Goal: Information Seeking & Learning: Learn about a topic

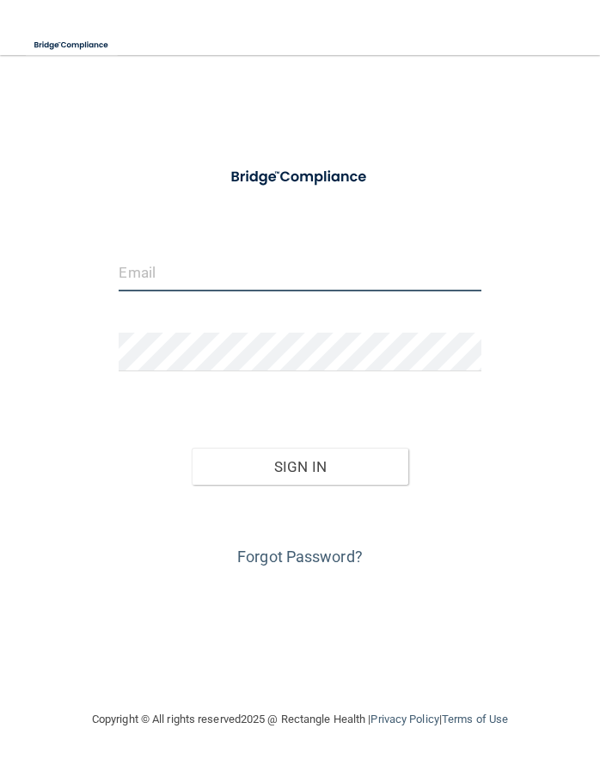
type input "[EMAIL_ADDRESS][DOMAIN_NAME]"
click at [153, 274] on input "[EMAIL_ADDRESS][DOMAIN_NAME]" at bounding box center [300, 272] width 362 height 39
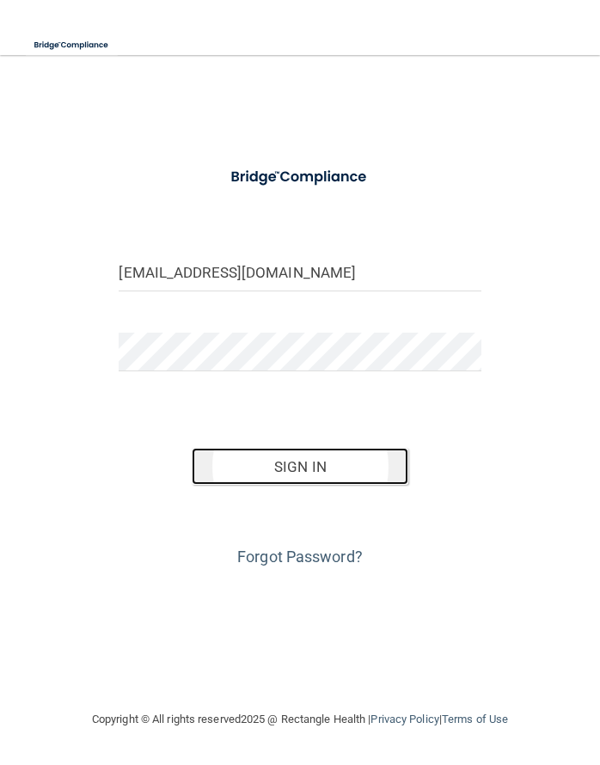
click at [276, 455] on button "Sign In" at bounding box center [300, 467] width 217 height 38
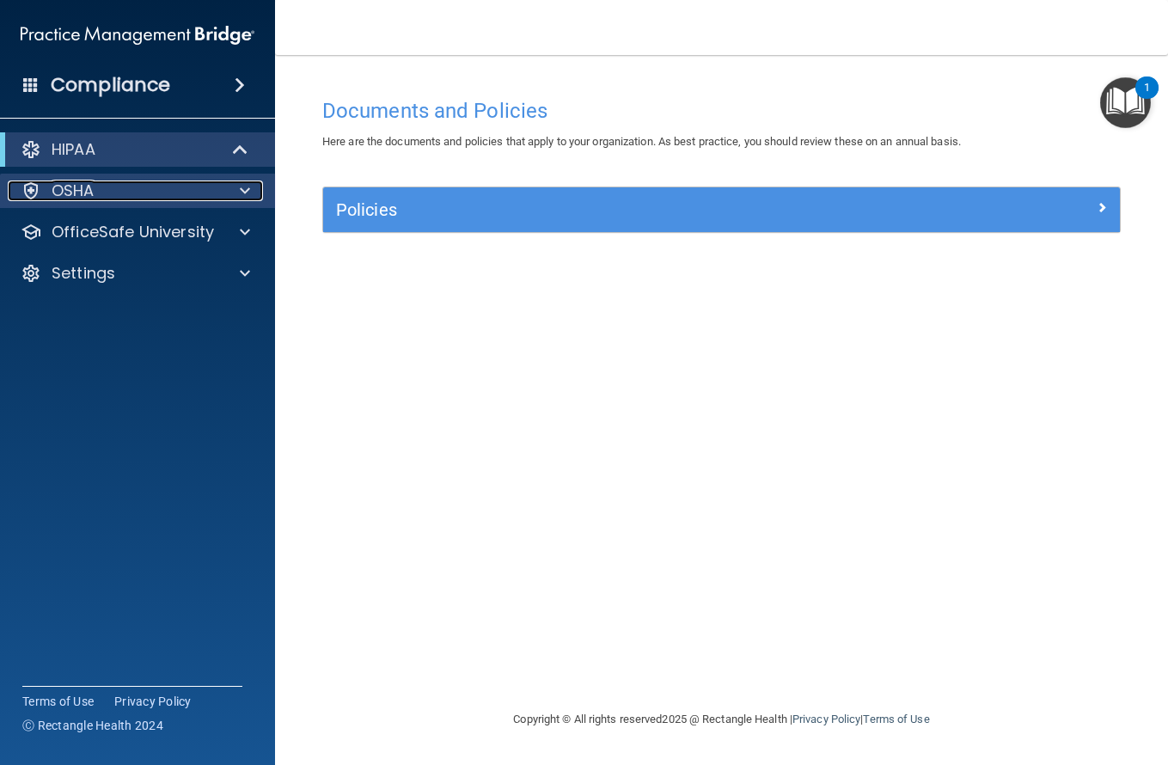
click at [128, 184] on div "OSHA" at bounding box center [114, 190] width 213 height 21
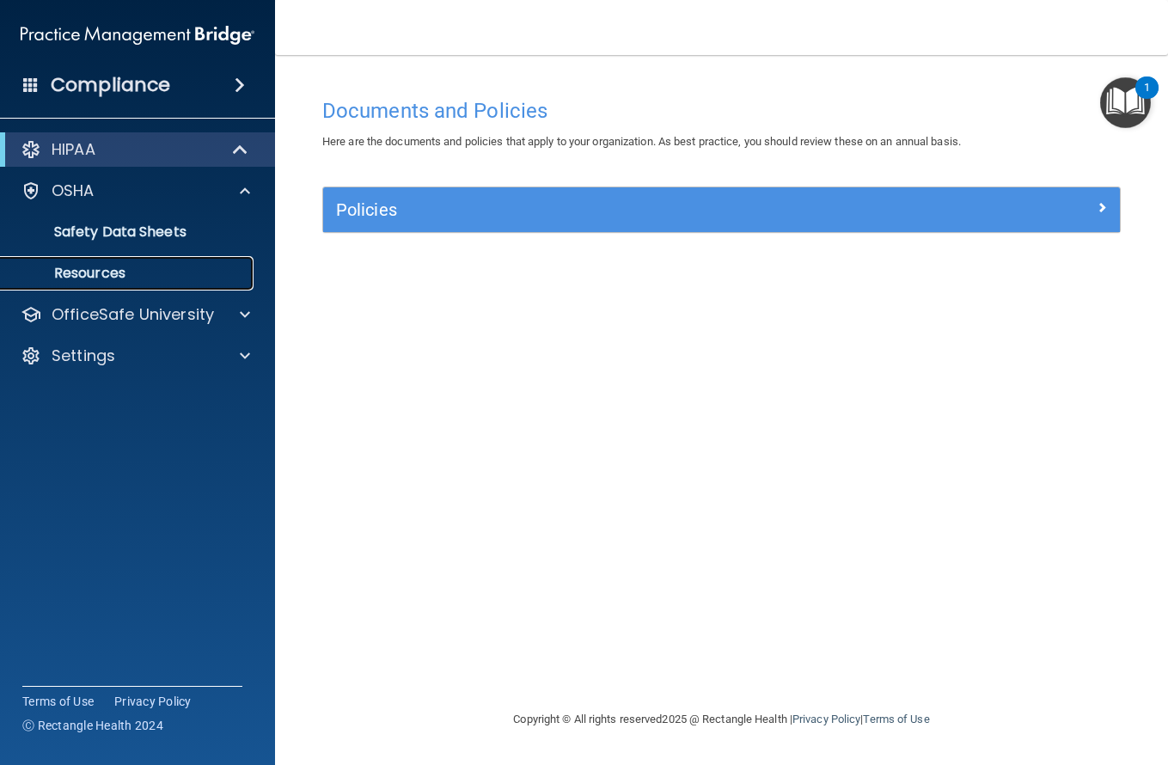
click at [122, 268] on p "Resources" at bounding box center [128, 273] width 235 height 17
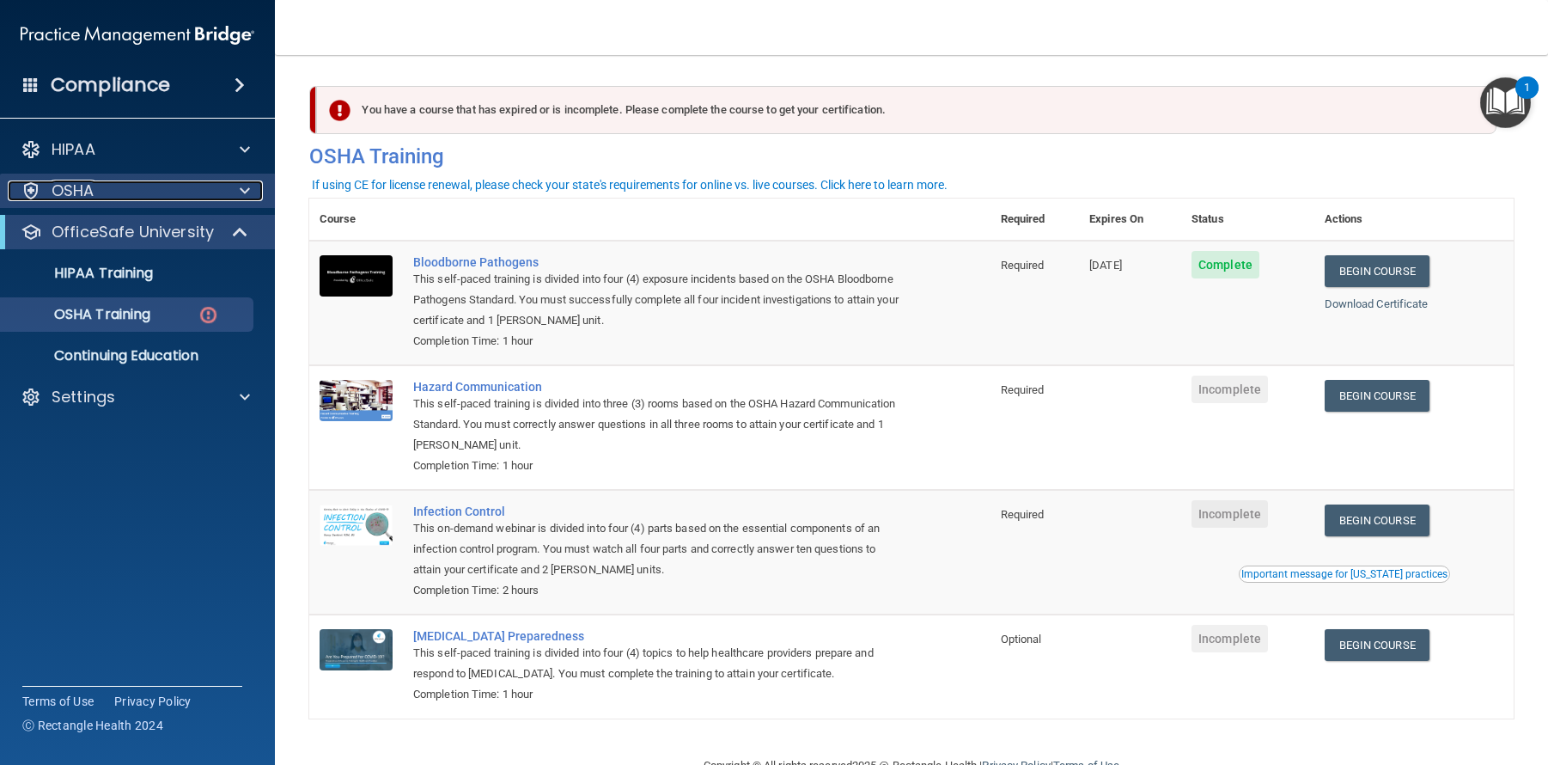
click at [98, 193] on div "OSHA" at bounding box center [114, 190] width 213 height 21
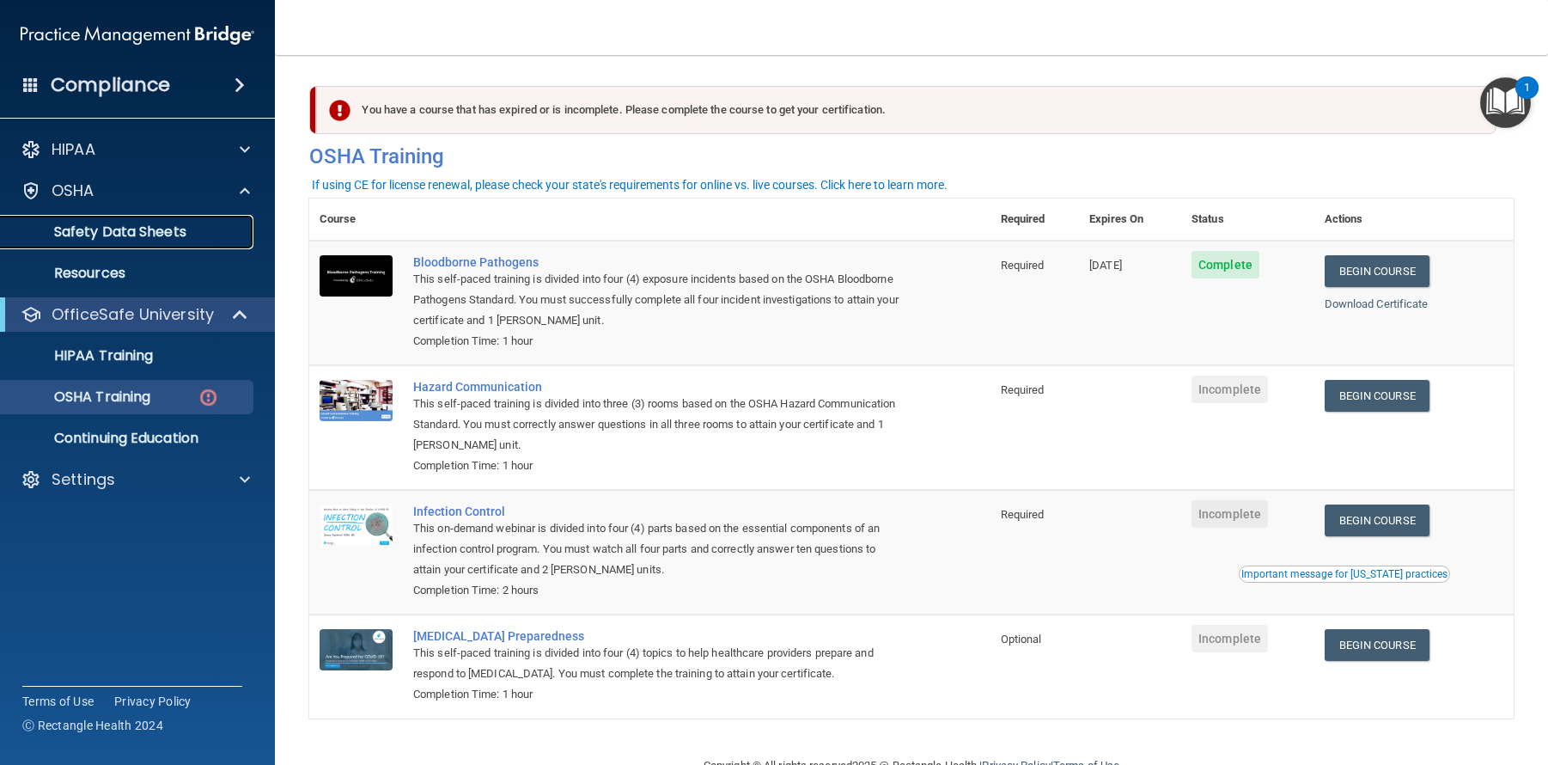
click at [142, 230] on p "Safety Data Sheets" at bounding box center [128, 231] width 235 height 17
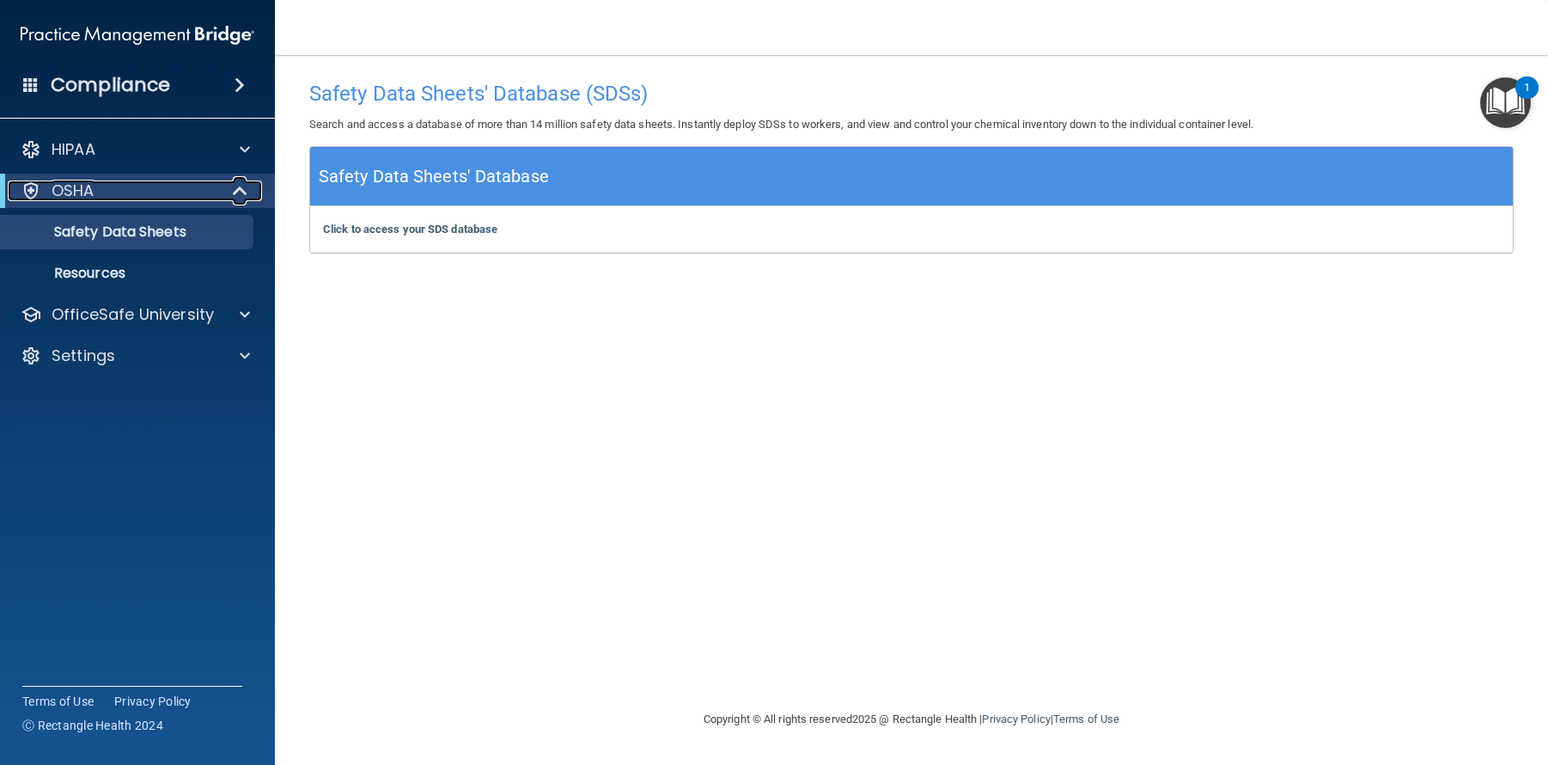
click at [132, 197] on div "OSHA" at bounding box center [114, 190] width 212 height 21
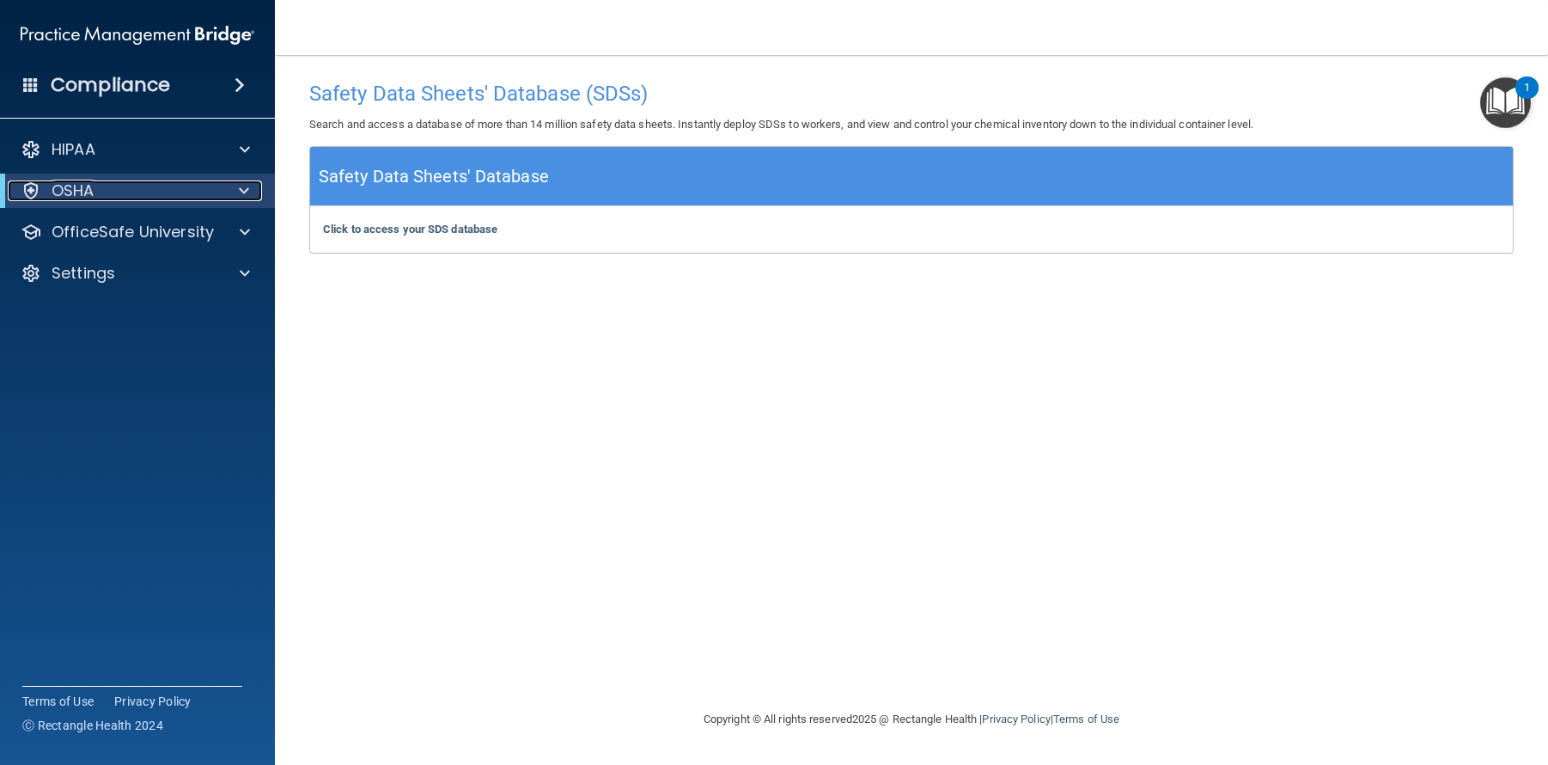
click at [135, 198] on div "OSHA" at bounding box center [114, 190] width 212 height 21
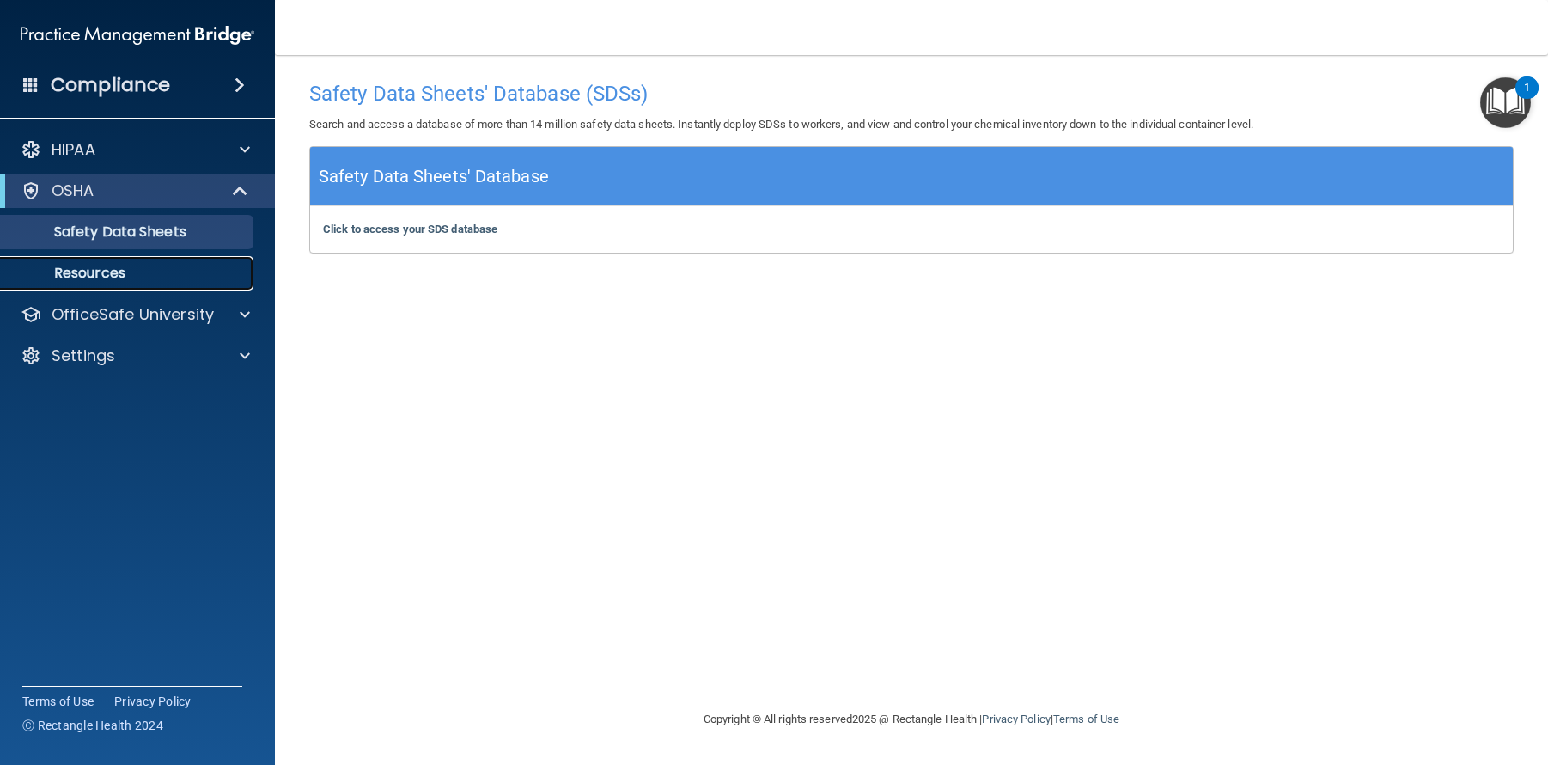
click at [119, 272] on p "Resources" at bounding box center [128, 273] width 235 height 17
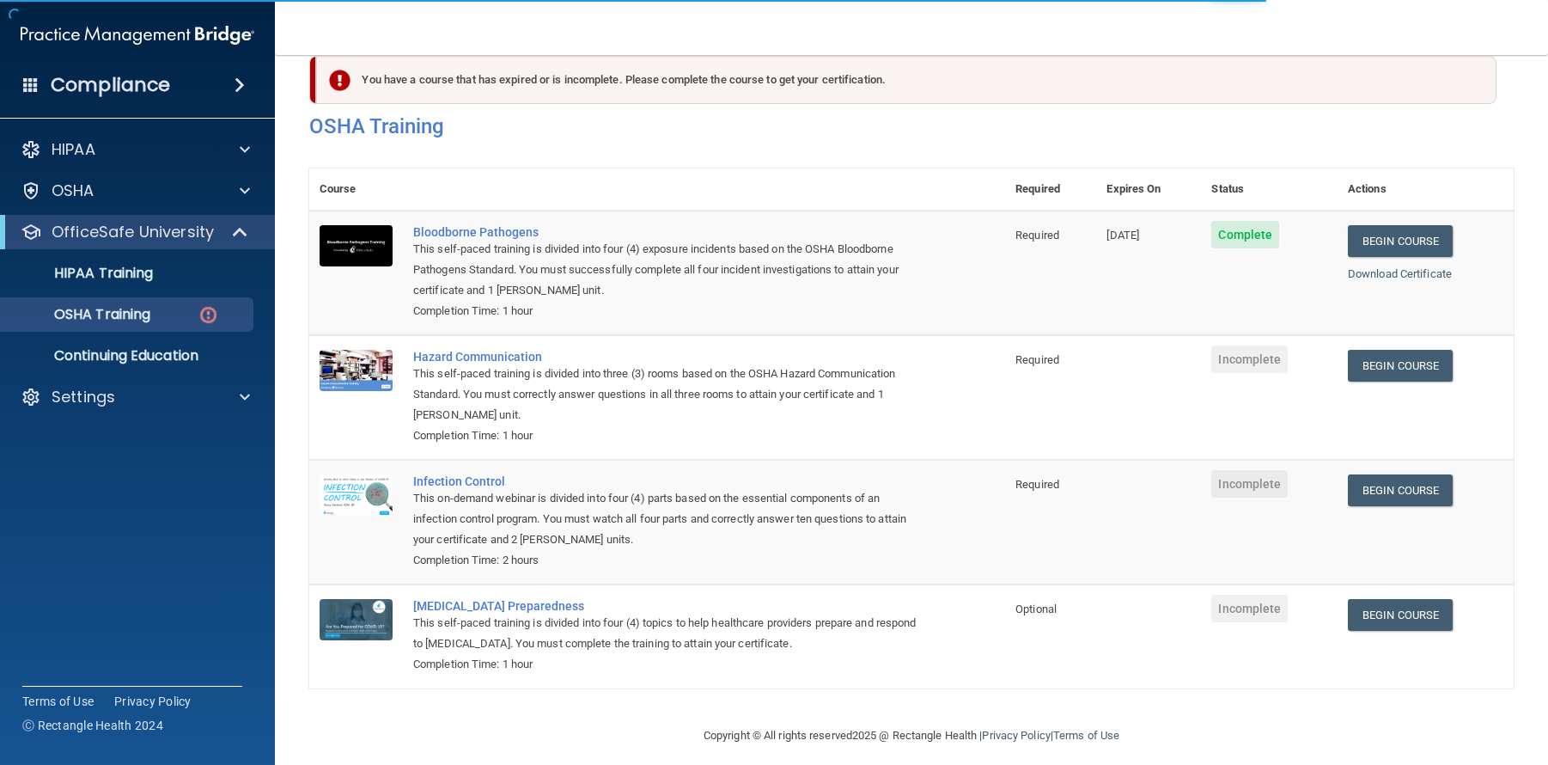
scroll to position [46, 0]
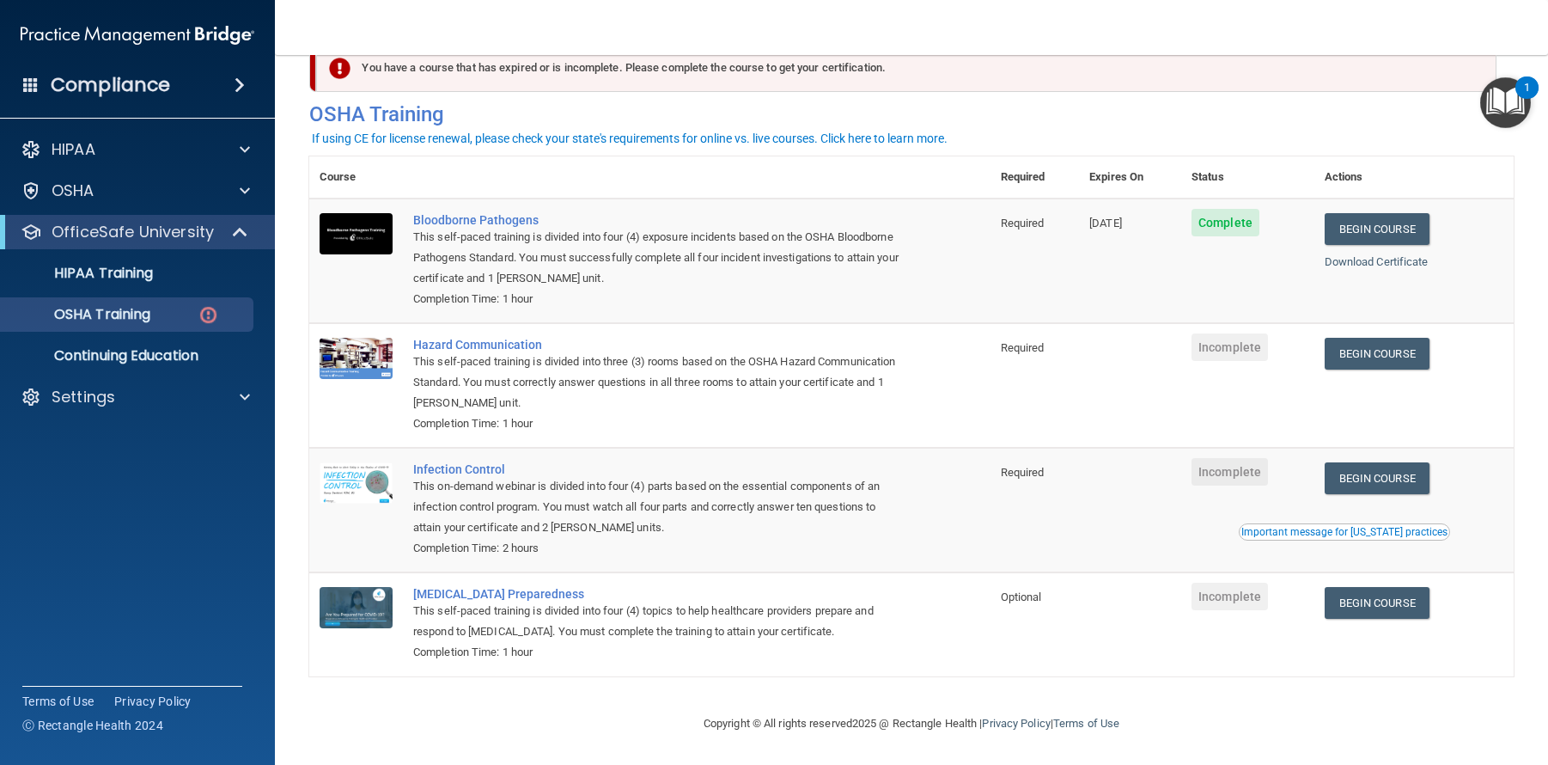
click at [620, 413] on div "Completion Time: 1 hour" at bounding box center [658, 423] width 491 height 21
click at [579, 363] on div "This self-paced training is divided into three (3) rooms based on the OSHA Haza…" at bounding box center [658, 382] width 491 height 62
click at [1383, 347] on link "Begin Course" at bounding box center [1377, 354] width 105 height 32
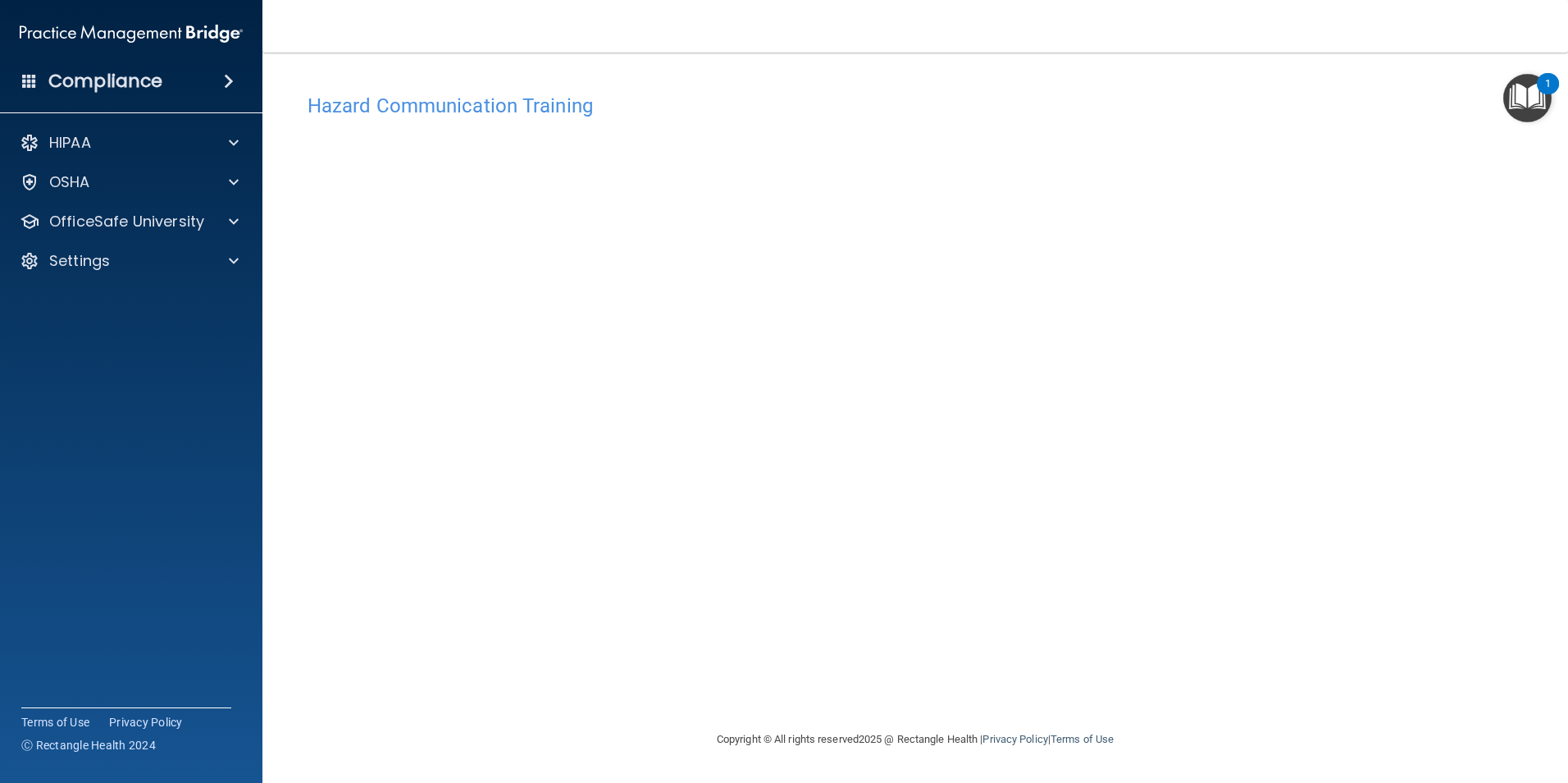
click at [1389, 341] on div "Hazard Communication Training This course doesn’t expire until . Are you sure y…" at bounding box center [914, 407] width 1240 height 645
click at [856, 99] on h4 "Hazard Communication Training" at bounding box center [914, 106] width 1215 height 21
click at [754, 92] on div "Hazard Communication Training" at bounding box center [914, 105] width 1240 height 40
click at [757, 76] on div "Hazard Communication Training This course doesn’t expire until . Are you sure y…" at bounding box center [914, 391] width 1240 height 645
click at [741, 97] on h4 "Hazard Communication Training" at bounding box center [914, 106] width 1215 height 21
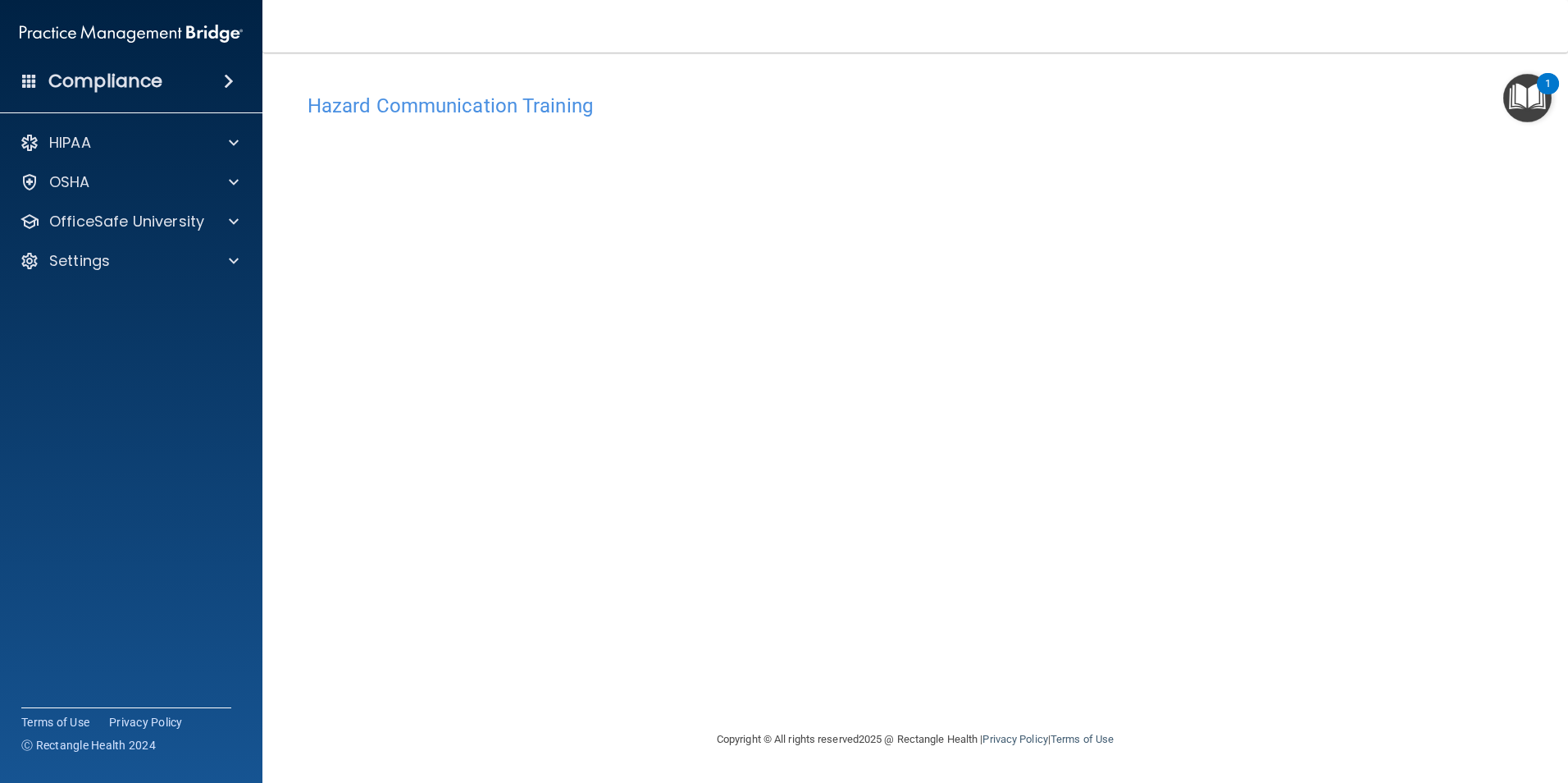
click at [706, 74] on div "Hazard Communication Training This course doesn’t expire until . Are you sure y…" at bounding box center [914, 391] width 1240 height 645
click at [705, 113] on h4 "Hazard Communication Training" at bounding box center [914, 106] width 1215 height 21
click at [661, 62] on main "Hazard Communication Training This course doesn’t expire until . Are you sure y…" at bounding box center [915, 417] width 1306 height 730
click at [896, 90] on div "Hazard Communication Training" at bounding box center [914, 105] width 1240 height 40
click at [830, 74] on div "Hazard Communication Training This course doesn’t expire until . Are you sure y…" at bounding box center [914, 391] width 1240 height 645
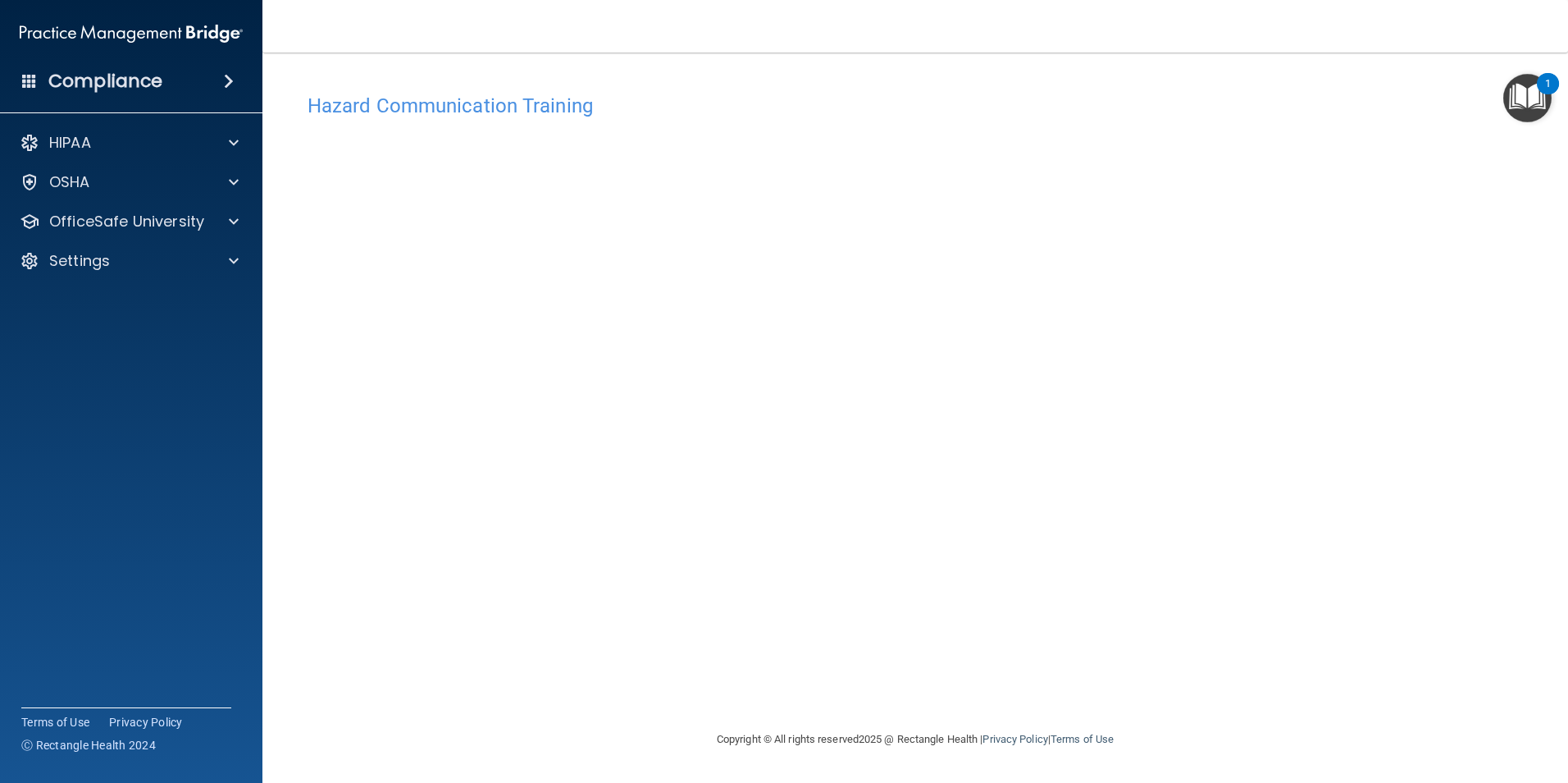
click at [1336, 506] on div "Hazard Communication Training This course doesn’t expire until . Are you sure y…" at bounding box center [914, 407] width 1240 height 645
click at [720, 76] on div "Hazard Communication Training This course doesn’t expire until . Are you sure y…" at bounding box center [914, 391] width 1240 height 645
click at [656, 709] on div "Hazard Communication Training This course doesn’t expire until . Are you sure y…" at bounding box center [914, 407] width 1240 height 645
click at [766, 78] on div "Hazard Communication Training This course doesn’t expire until . Are you sure y…" at bounding box center [914, 391] width 1240 height 645
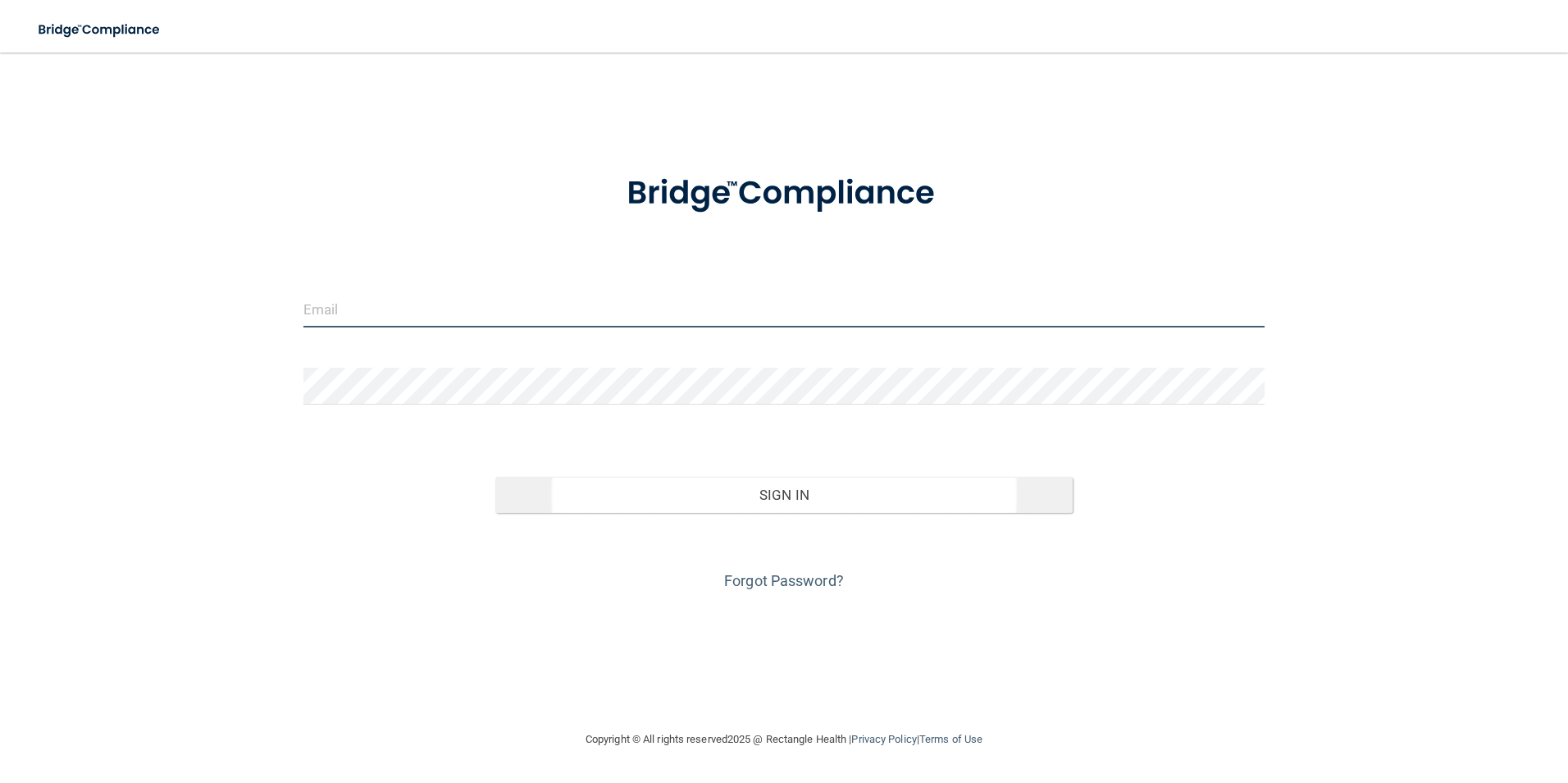
type input "[EMAIL_ADDRESS][DOMAIN_NAME]"
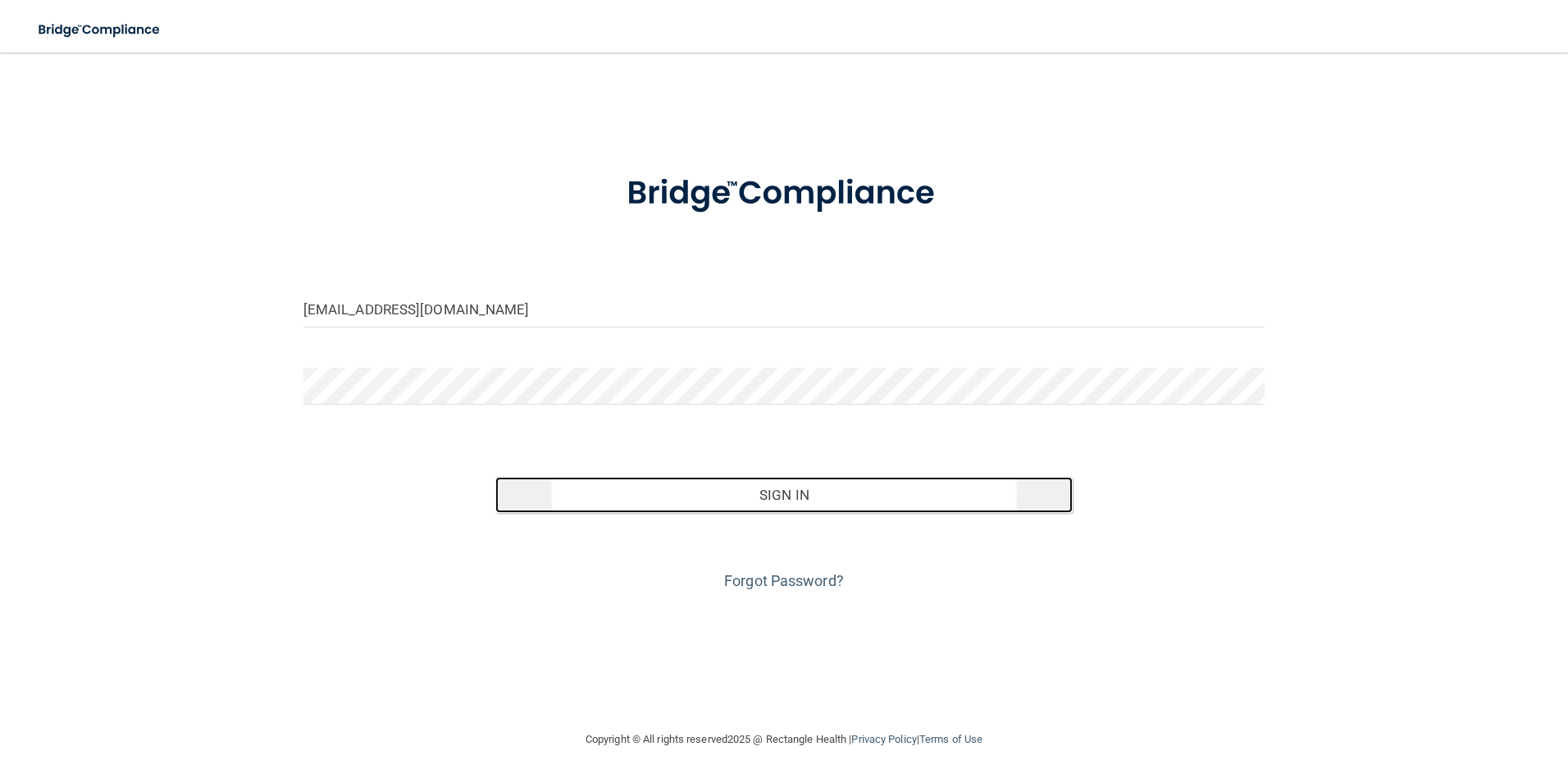
click at [738, 511] on button "Sign In" at bounding box center [784, 495] width 577 height 36
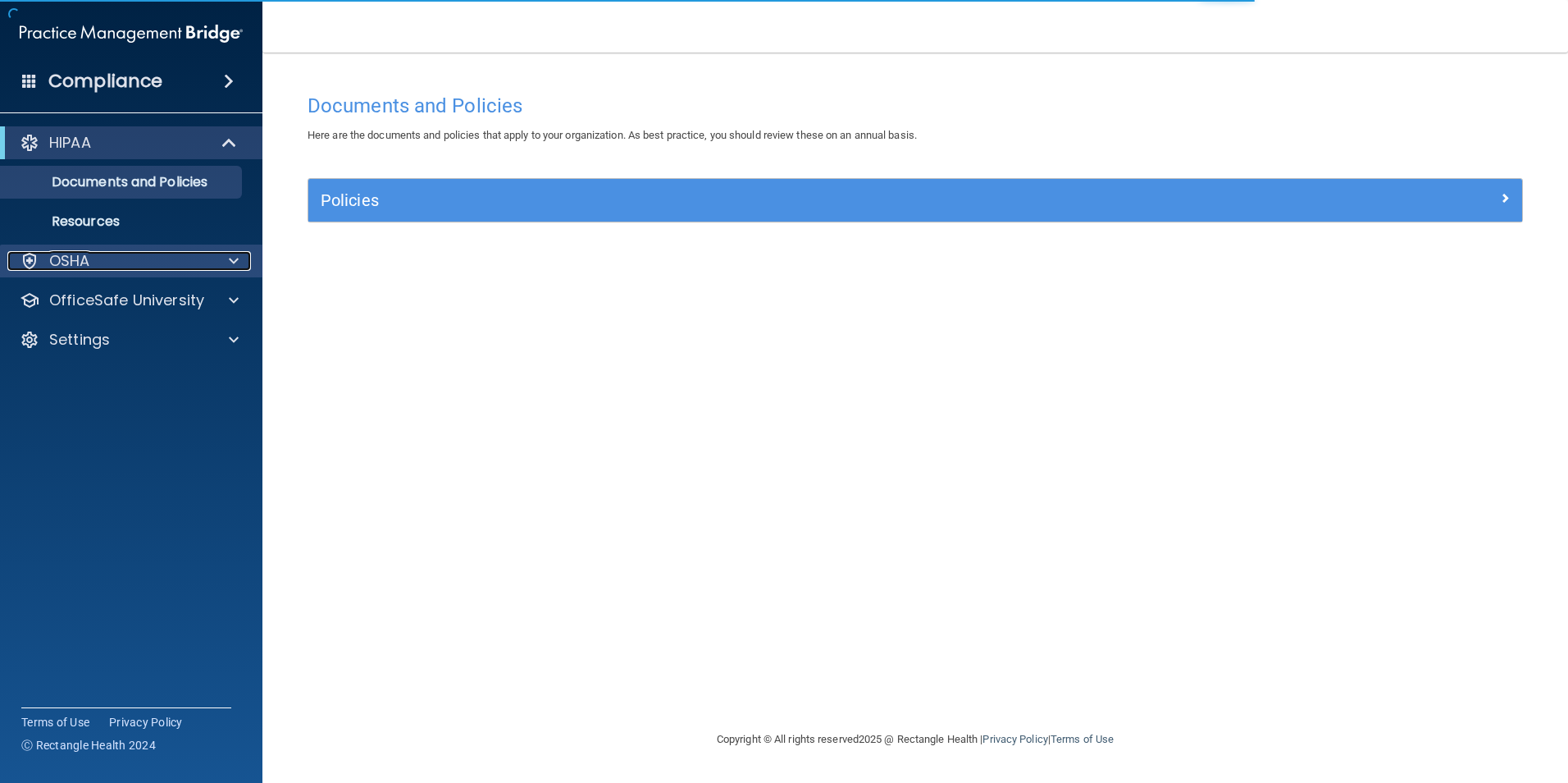
click at [160, 261] on div "OSHA" at bounding box center [109, 261] width 203 height 20
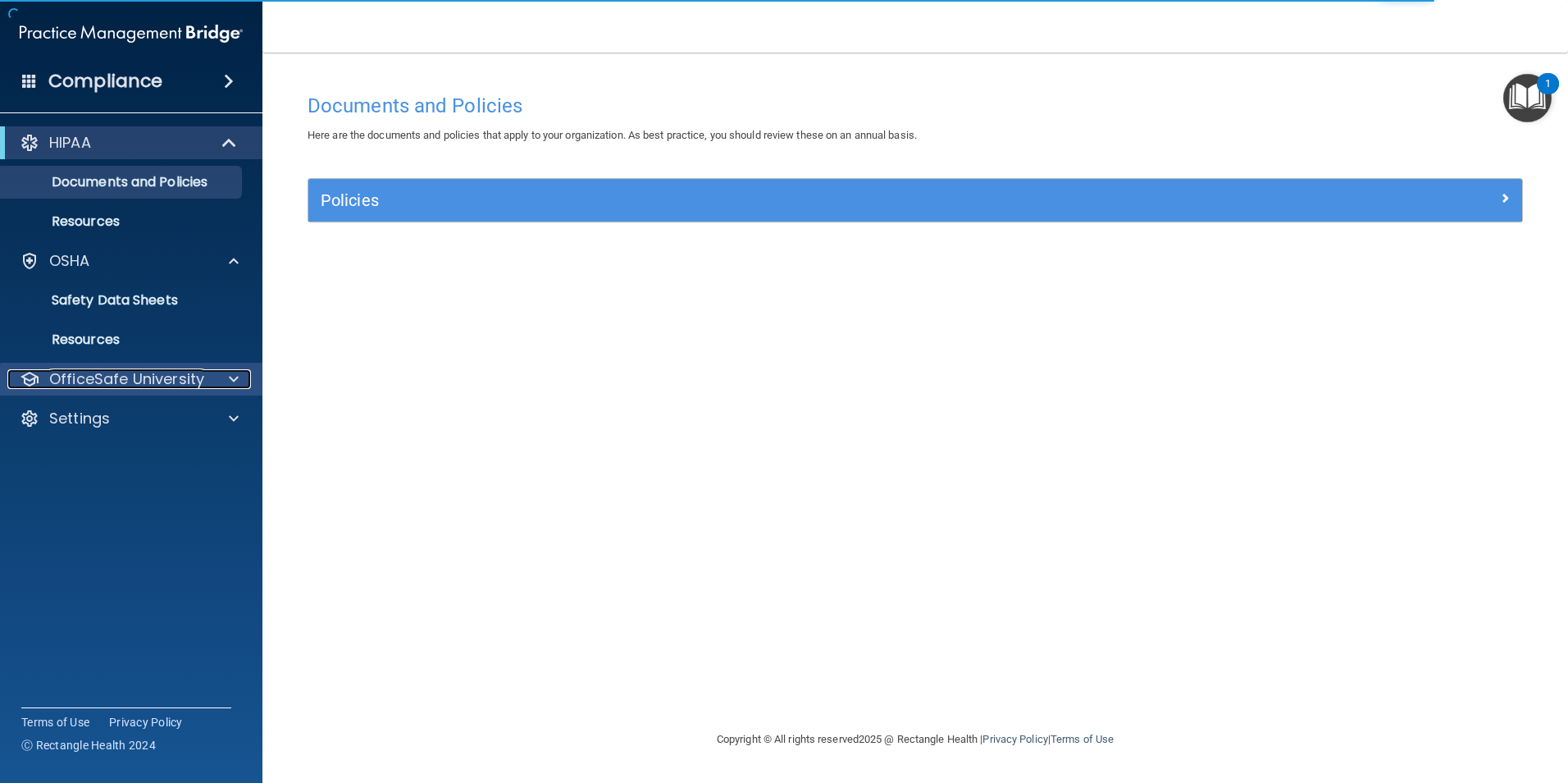
click at [149, 376] on p "OfficeSafe University" at bounding box center [127, 379] width 155 height 20
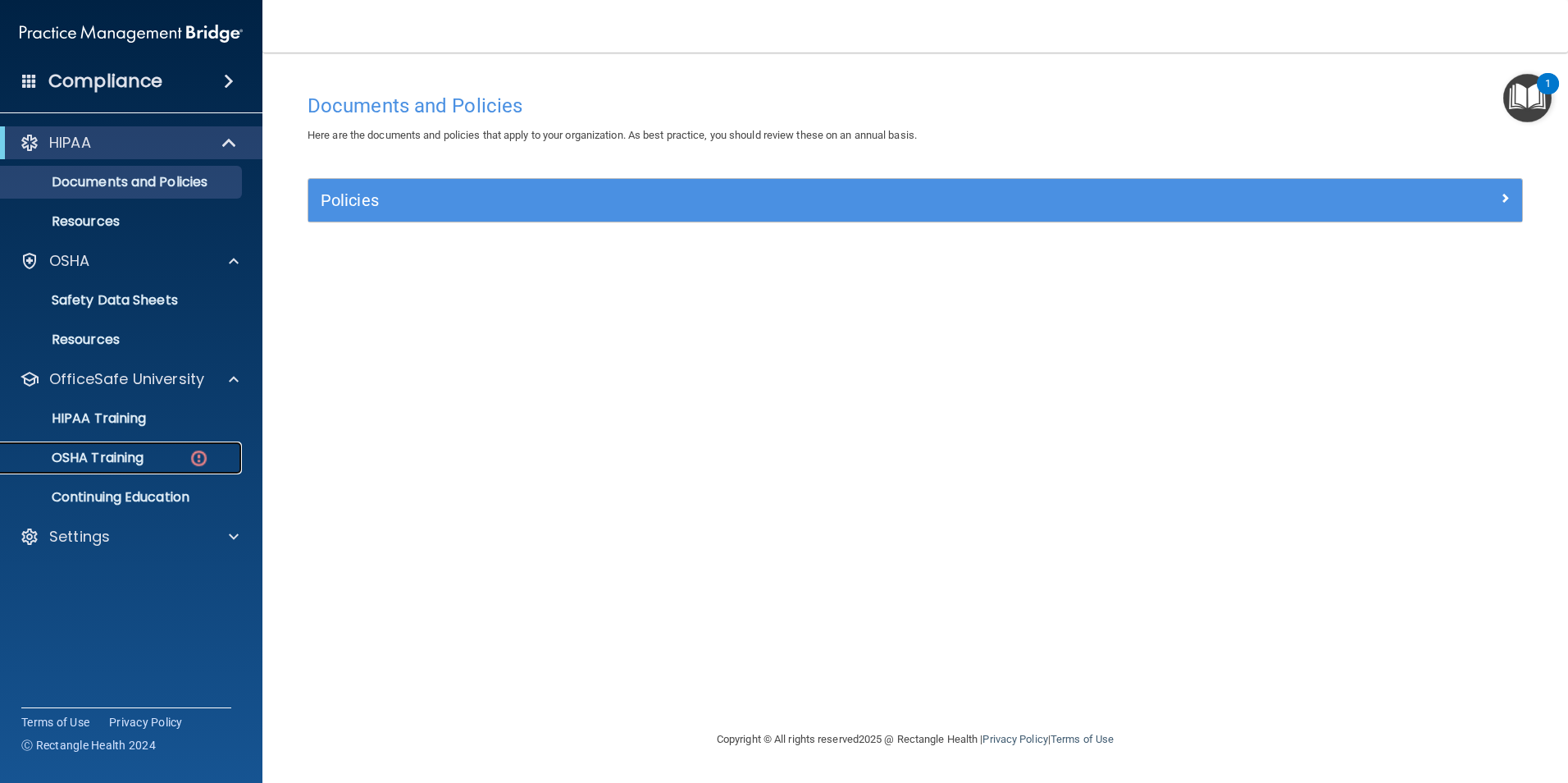
click at [145, 445] on link "OSHA Training" at bounding box center [113, 457] width 259 height 32
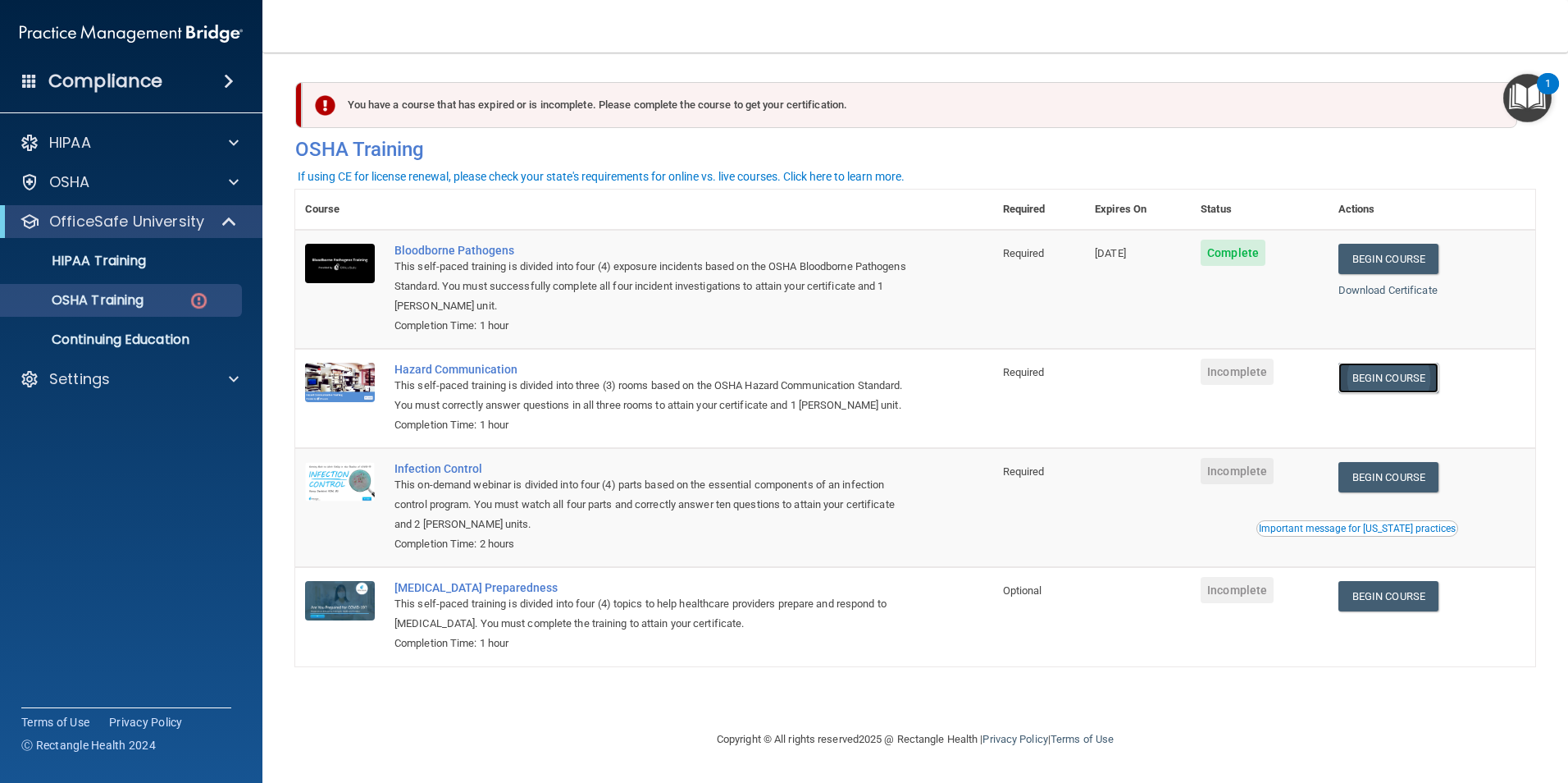
click at [1387, 385] on link "Begin Course" at bounding box center [1388, 378] width 100 height 31
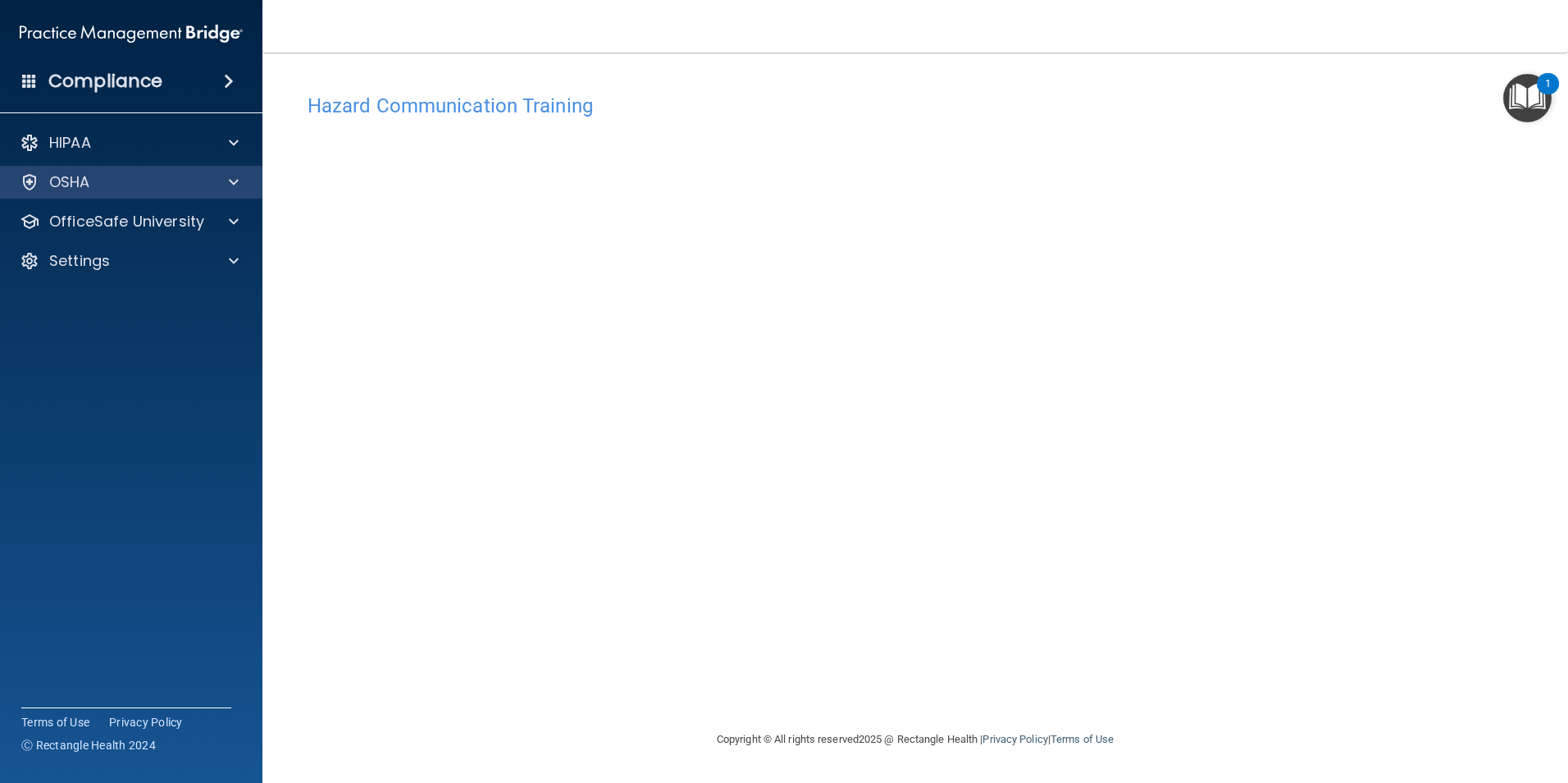
click at [195, 194] on div "OSHA" at bounding box center [132, 182] width 263 height 32
click at [230, 180] on span at bounding box center [234, 181] width 10 height 20
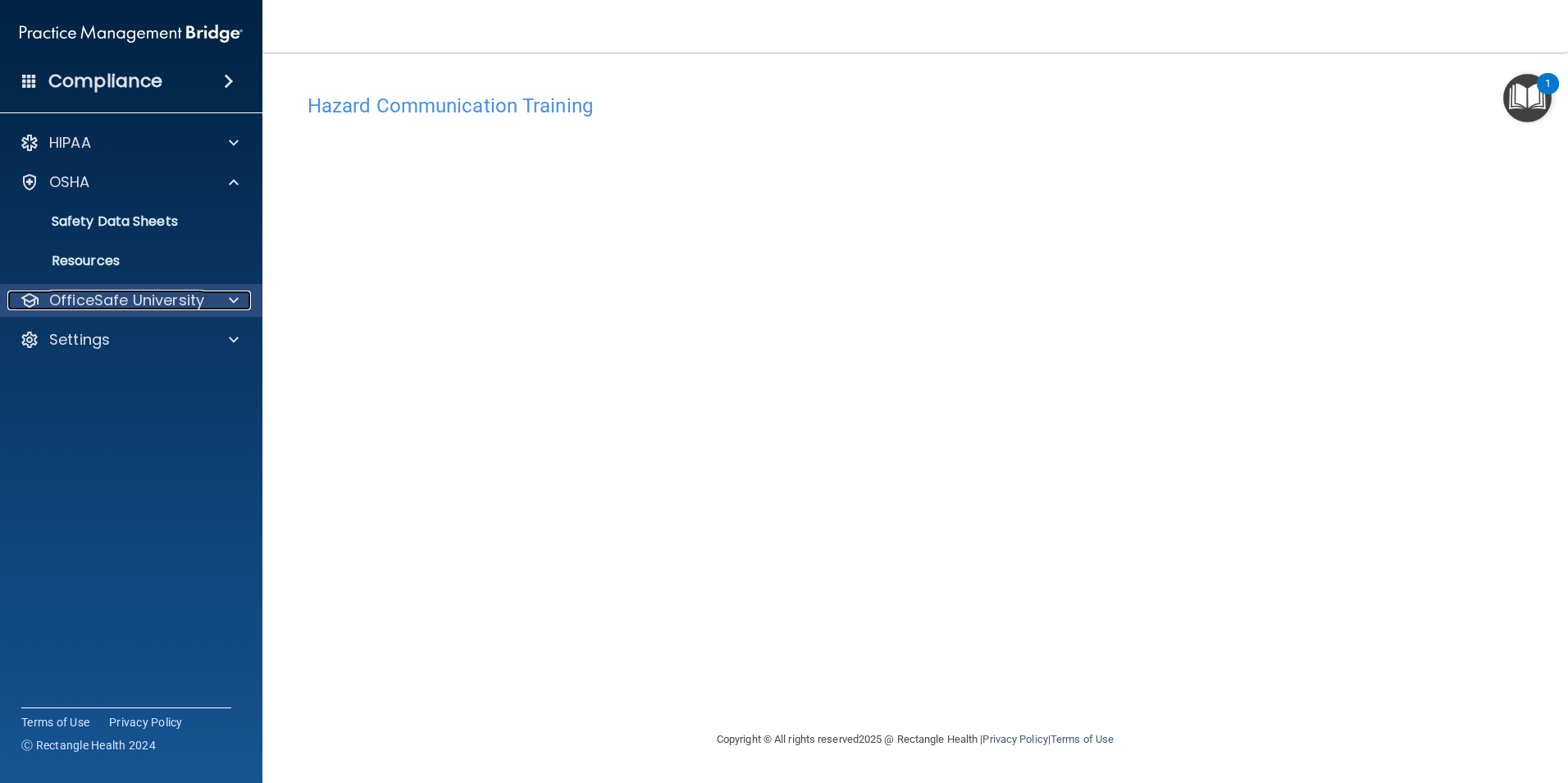
click at [225, 299] on div at bounding box center [231, 300] width 41 height 20
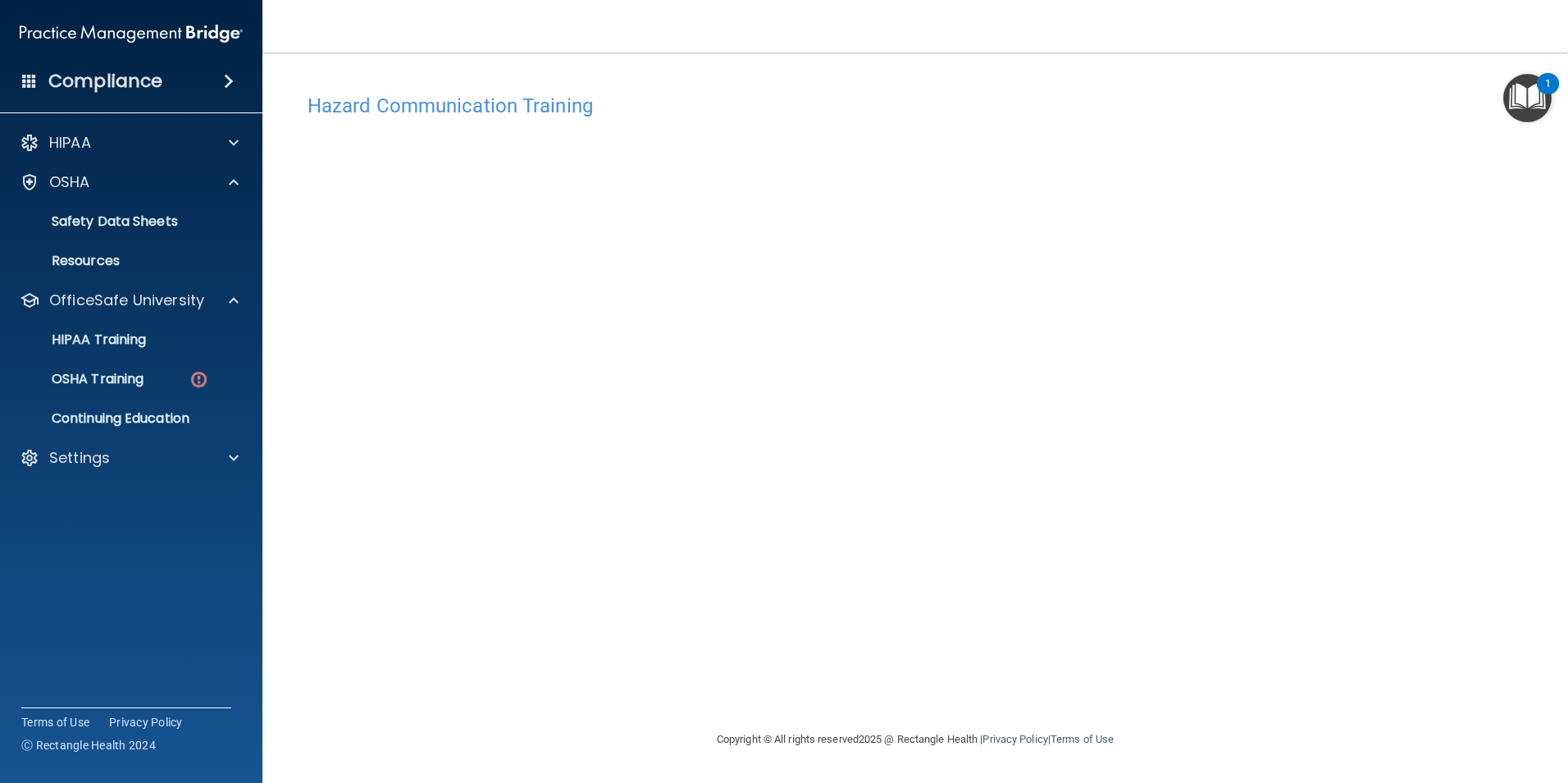
click at [836, 95] on h4 "Hazard Communication Training" at bounding box center [914, 106] width 1215 height 21
click at [125, 391] on link "OSHA Training" at bounding box center [113, 379] width 259 height 32
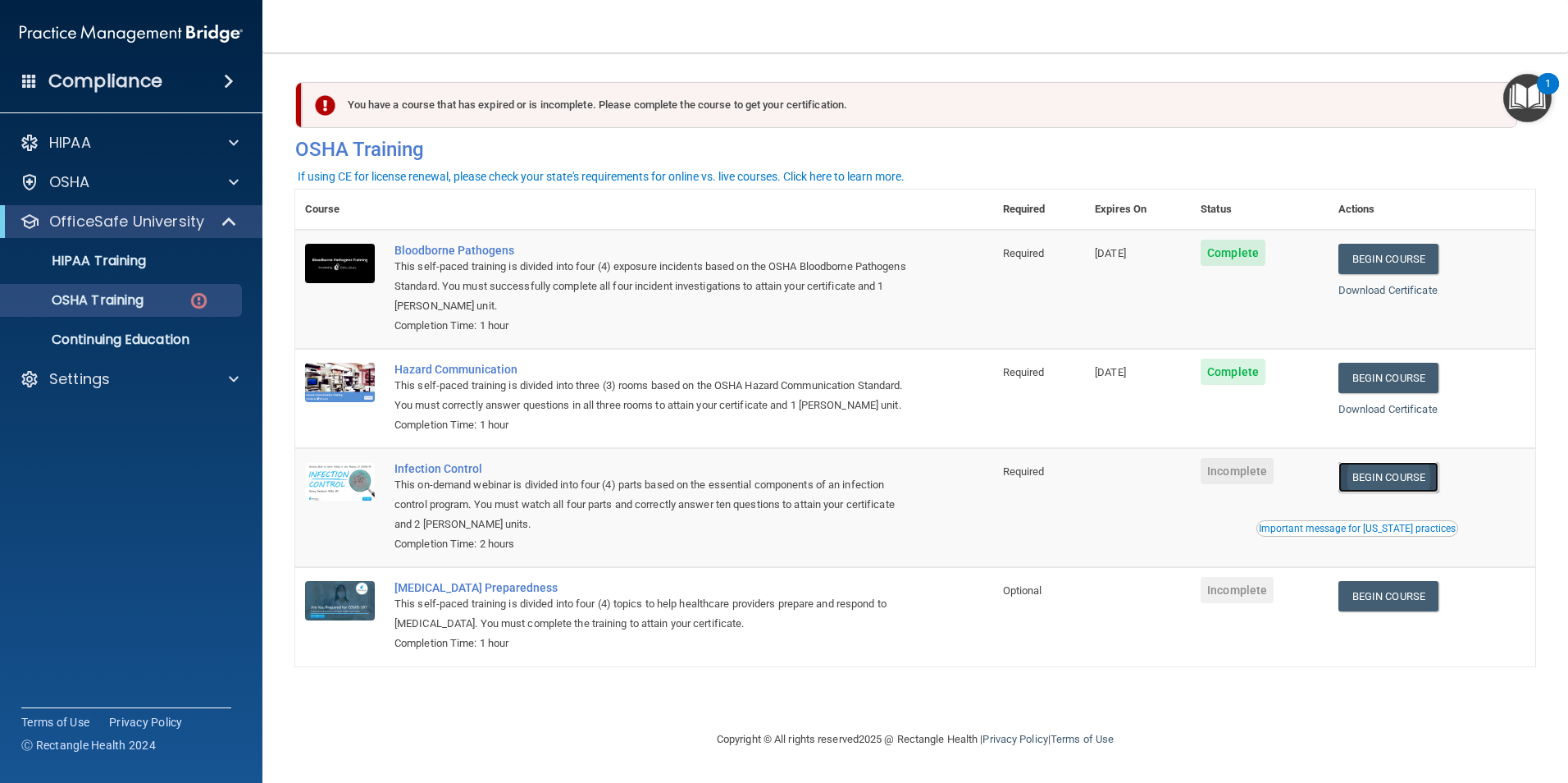
click at [1406, 493] on link "Begin Course" at bounding box center [1388, 477] width 100 height 31
click at [1376, 534] on div "Important message for [US_STATE] practices" at bounding box center [1357, 528] width 197 height 10
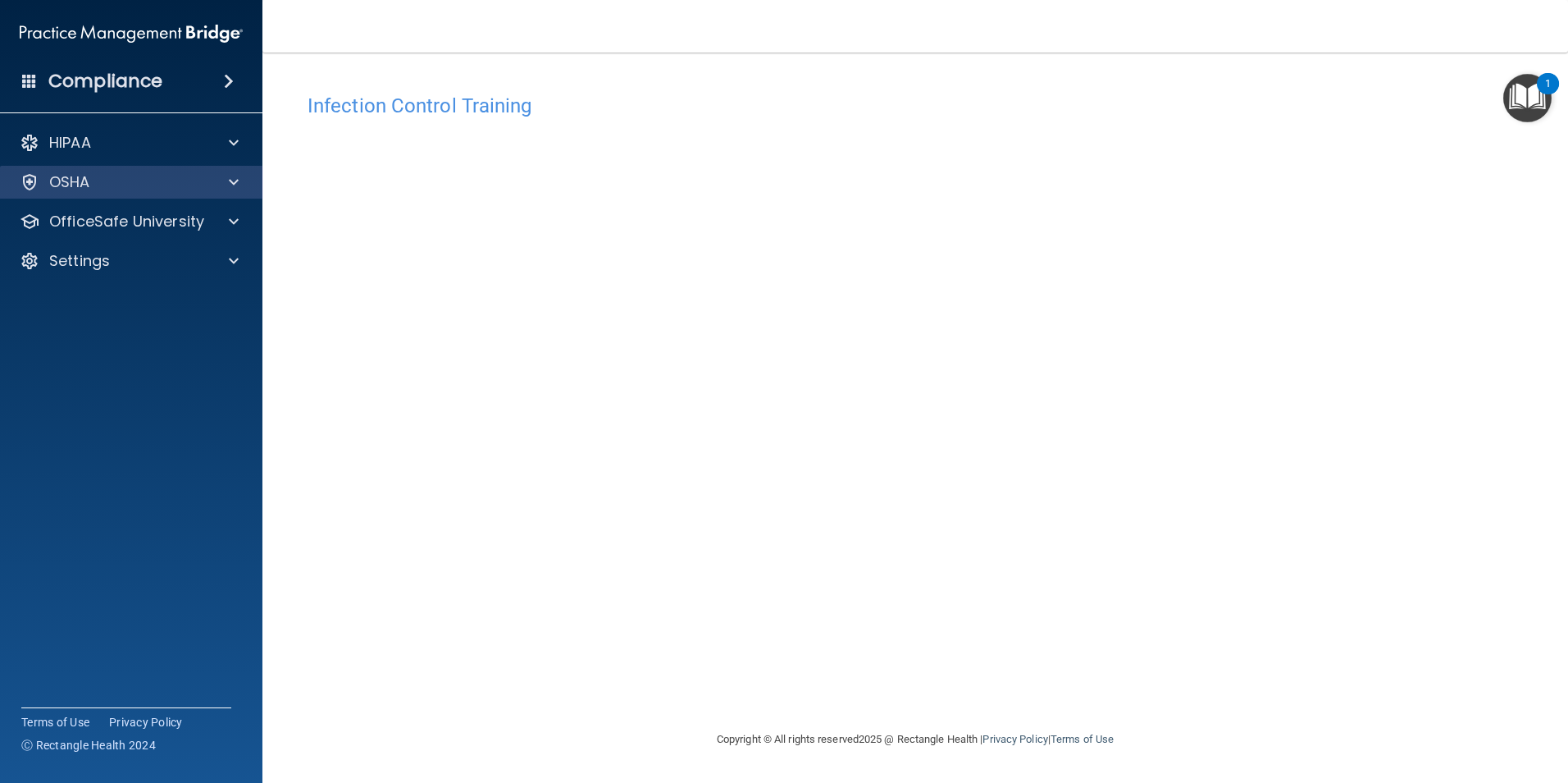
click at [108, 192] on div "OSHA" at bounding box center [132, 182] width 263 height 32
click at [222, 187] on div at bounding box center [231, 181] width 41 height 20
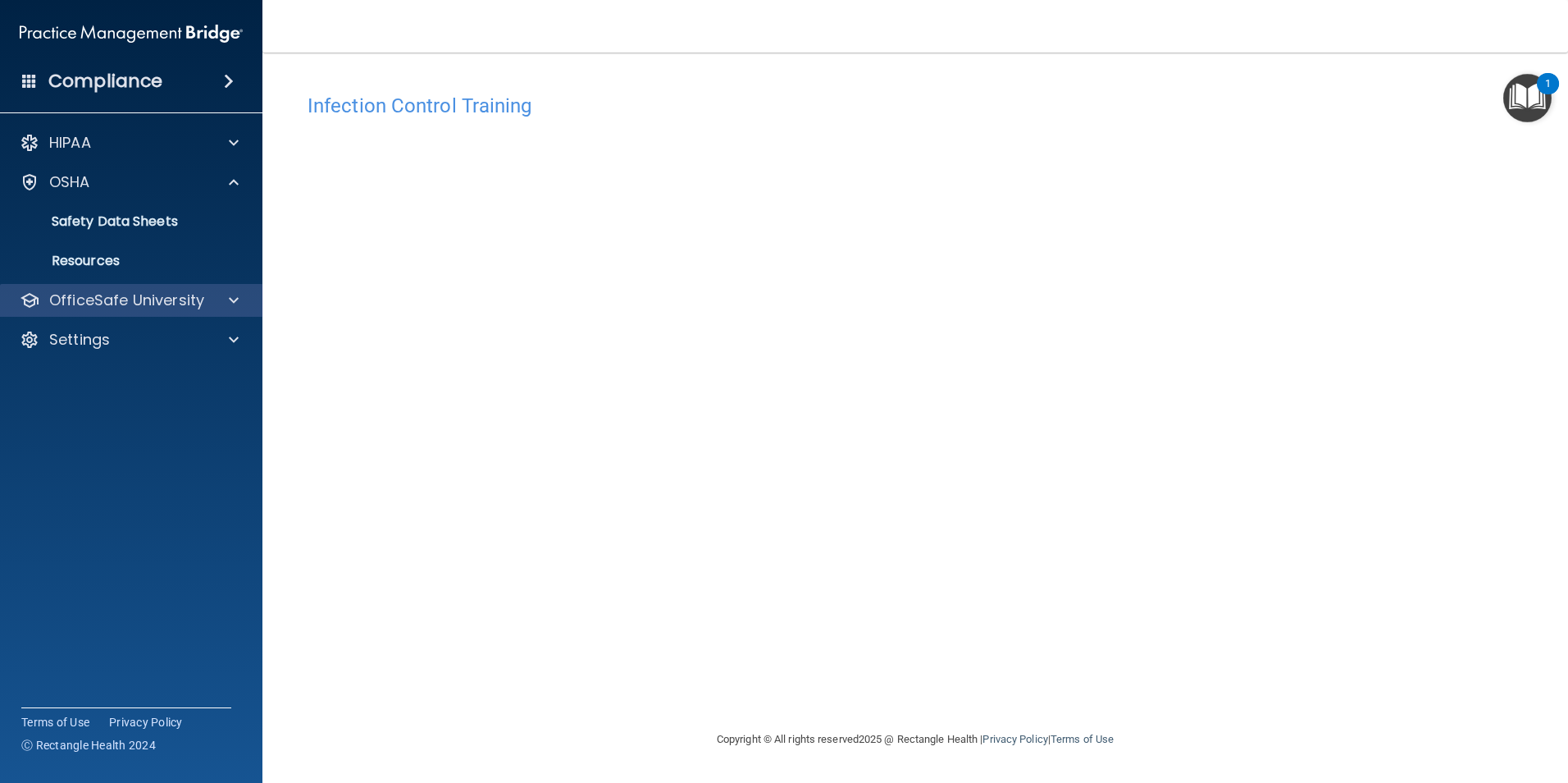
click at [216, 310] on div "OfficeSafe University" at bounding box center [132, 300] width 263 height 32
click at [235, 291] on span at bounding box center [234, 300] width 10 height 20
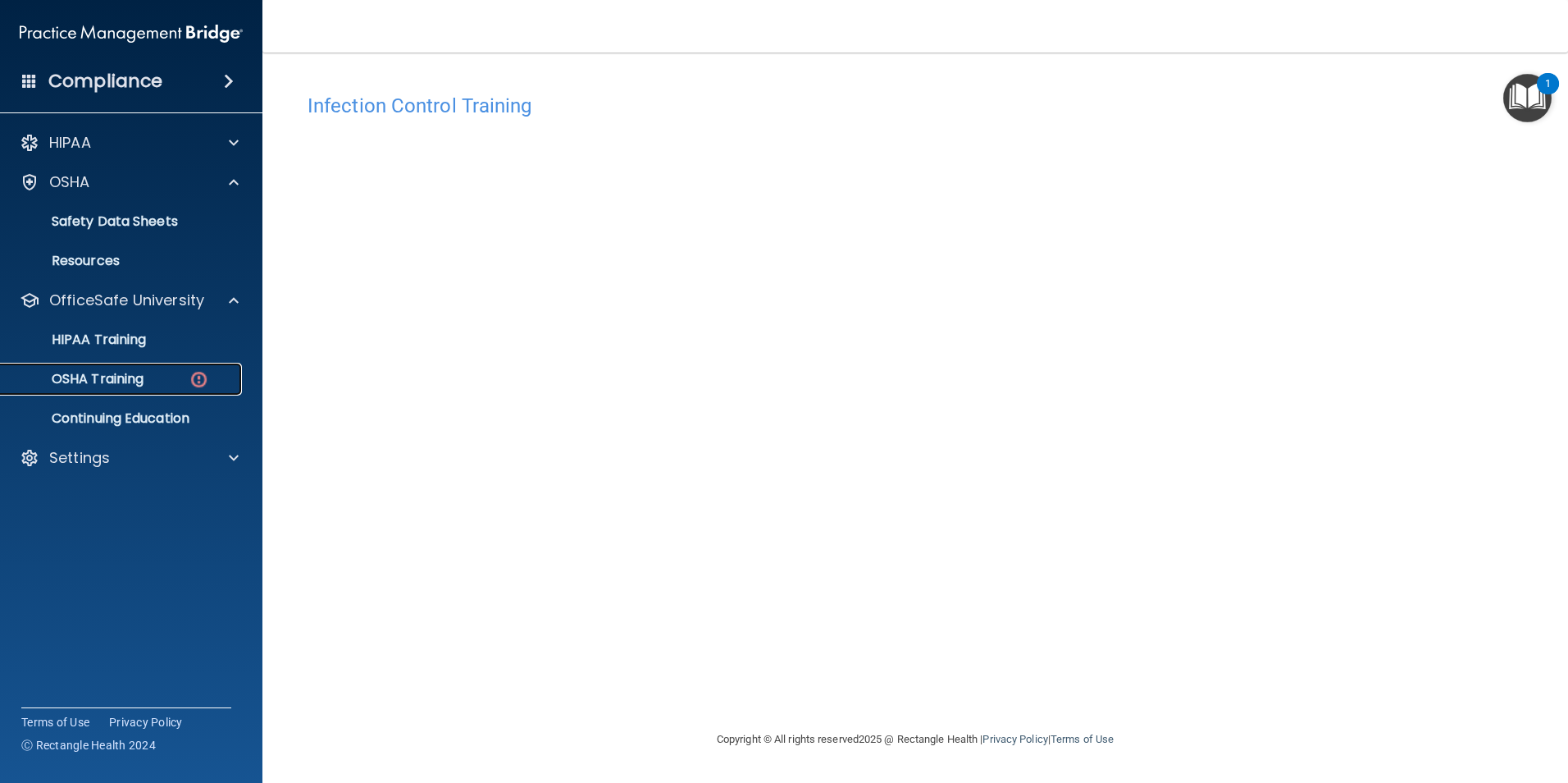
click at [172, 384] on div "OSHA Training" at bounding box center [122, 378] width 224 height 16
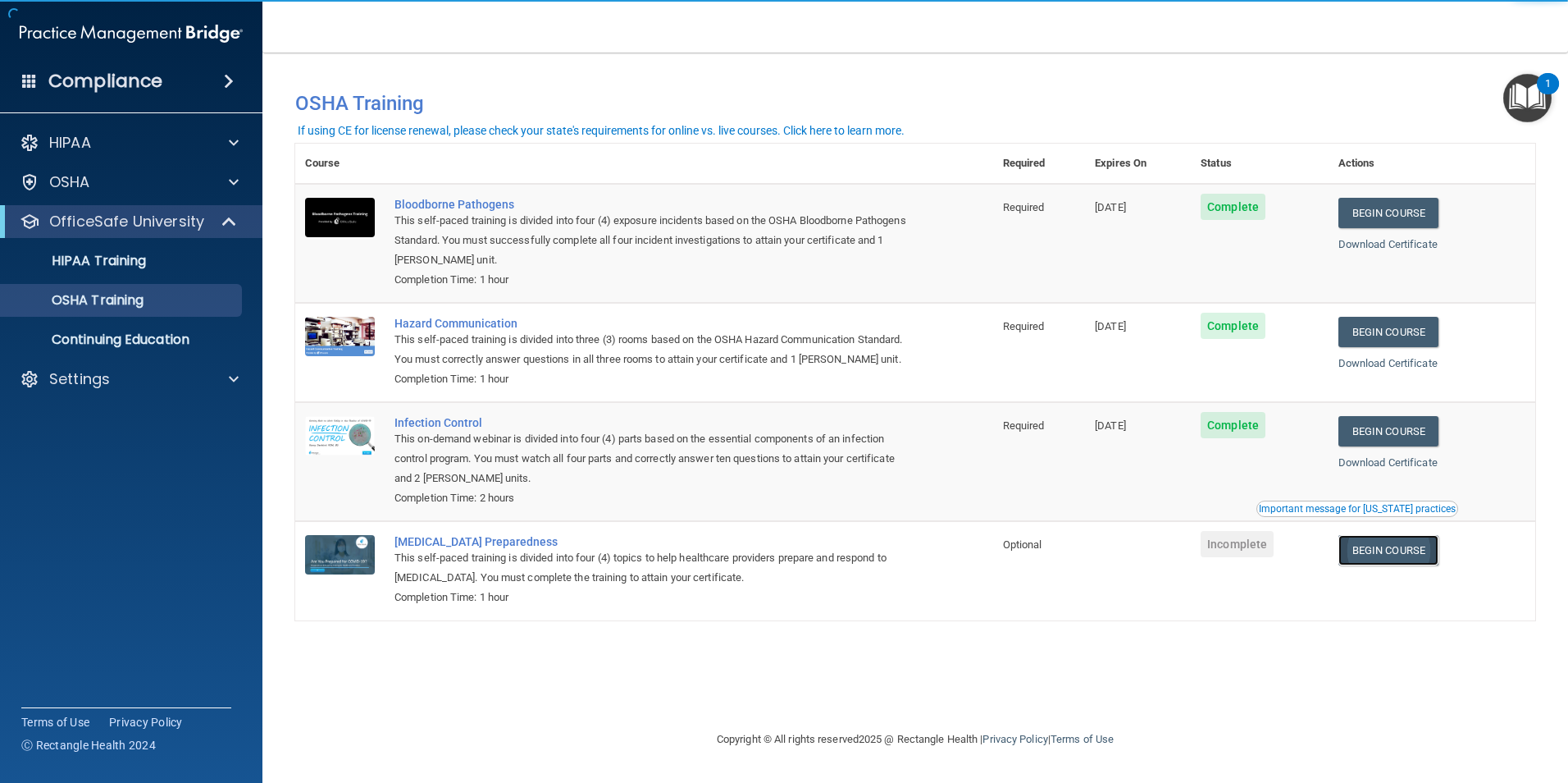
click at [1400, 565] on link "Begin Course" at bounding box center [1388, 550] width 100 height 31
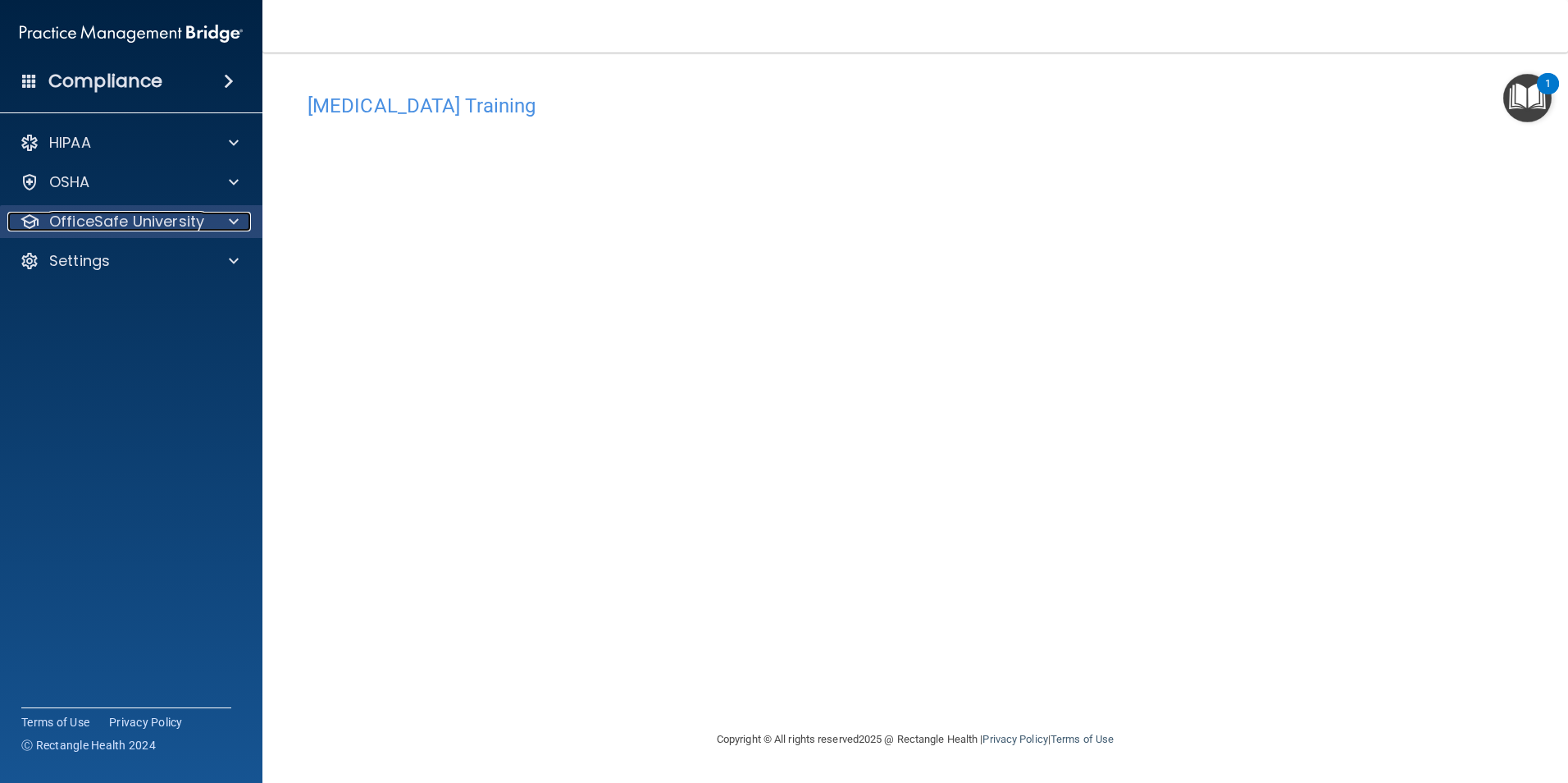
click at [236, 224] on span at bounding box center [234, 222] width 10 height 20
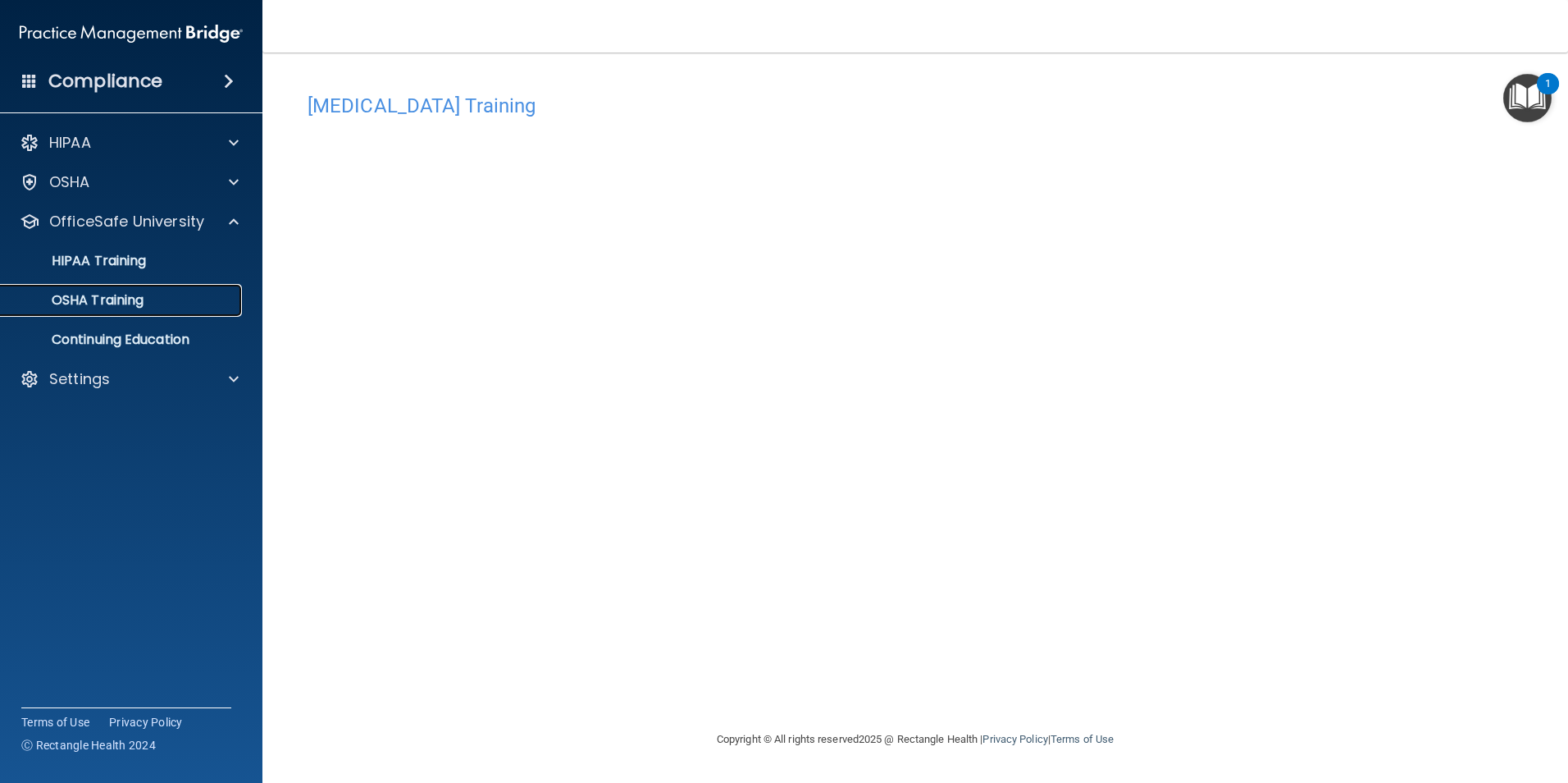
click at [135, 300] on p "OSHA Training" at bounding box center [76, 300] width 133 height 16
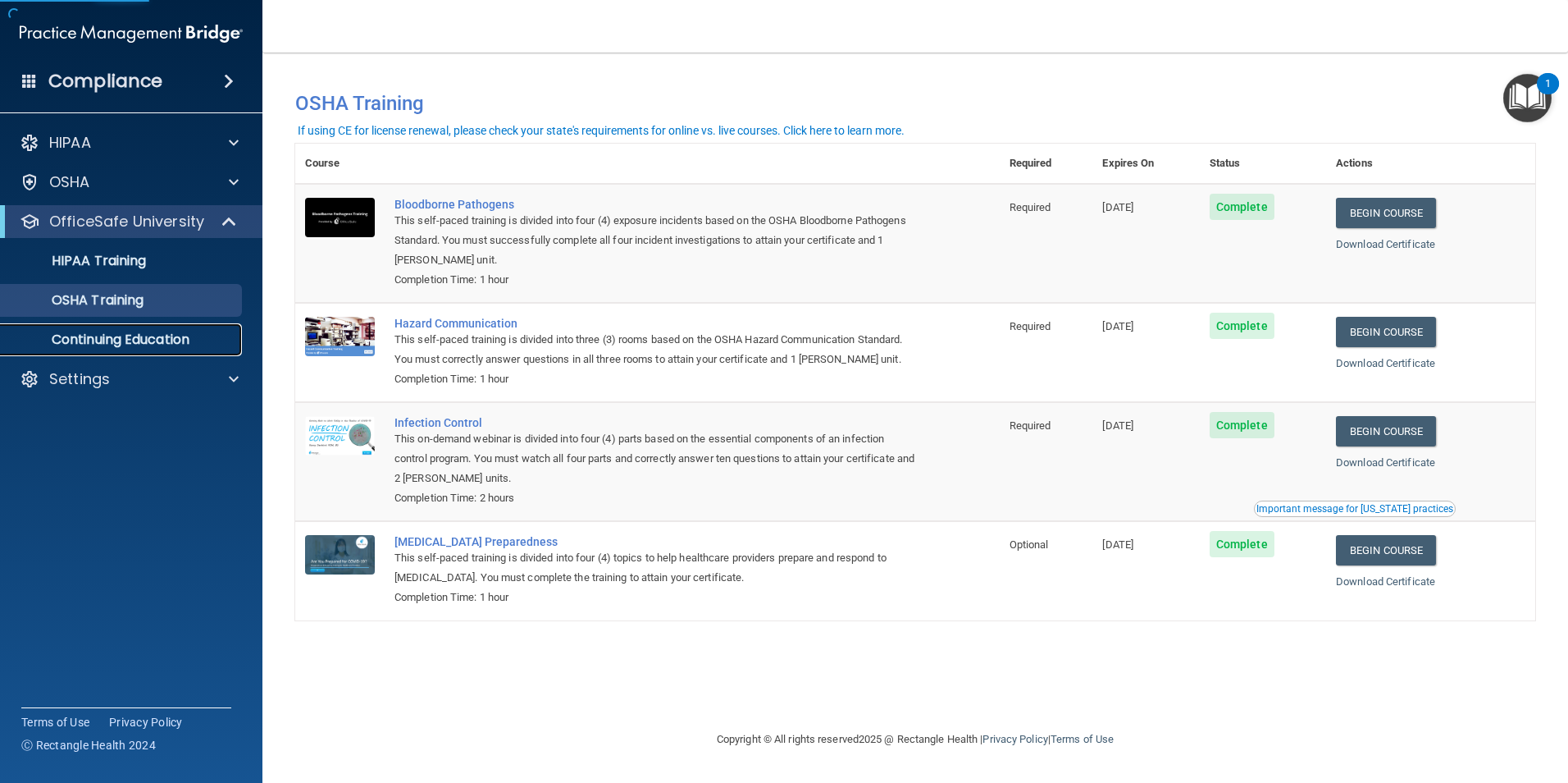
click at [92, 338] on p "Continuing Education" at bounding box center [122, 339] width 224 height 16
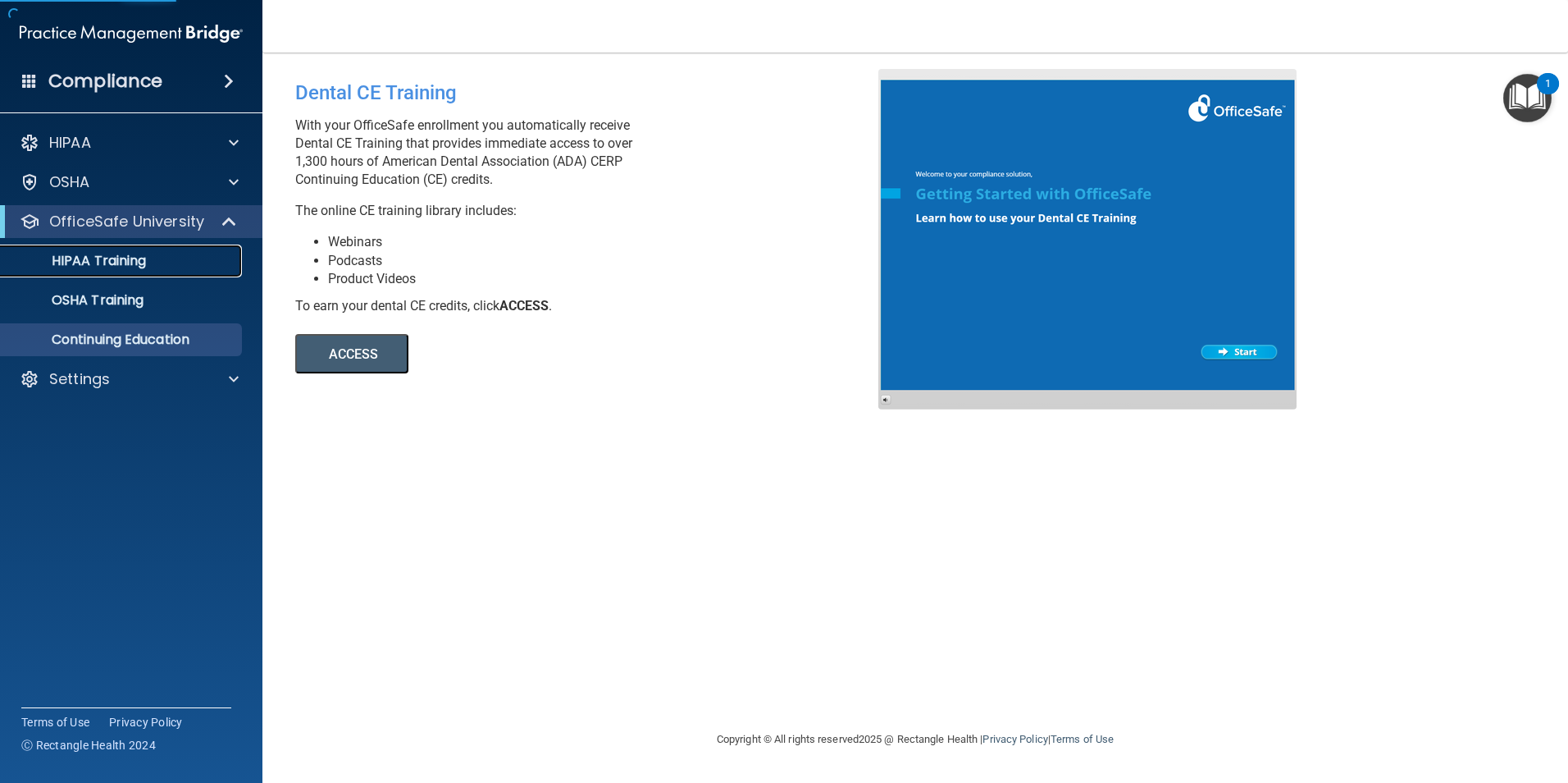
click at [104, 265] on p "HIPAA Training" at bounding box center [78, 261] width 136 height 16
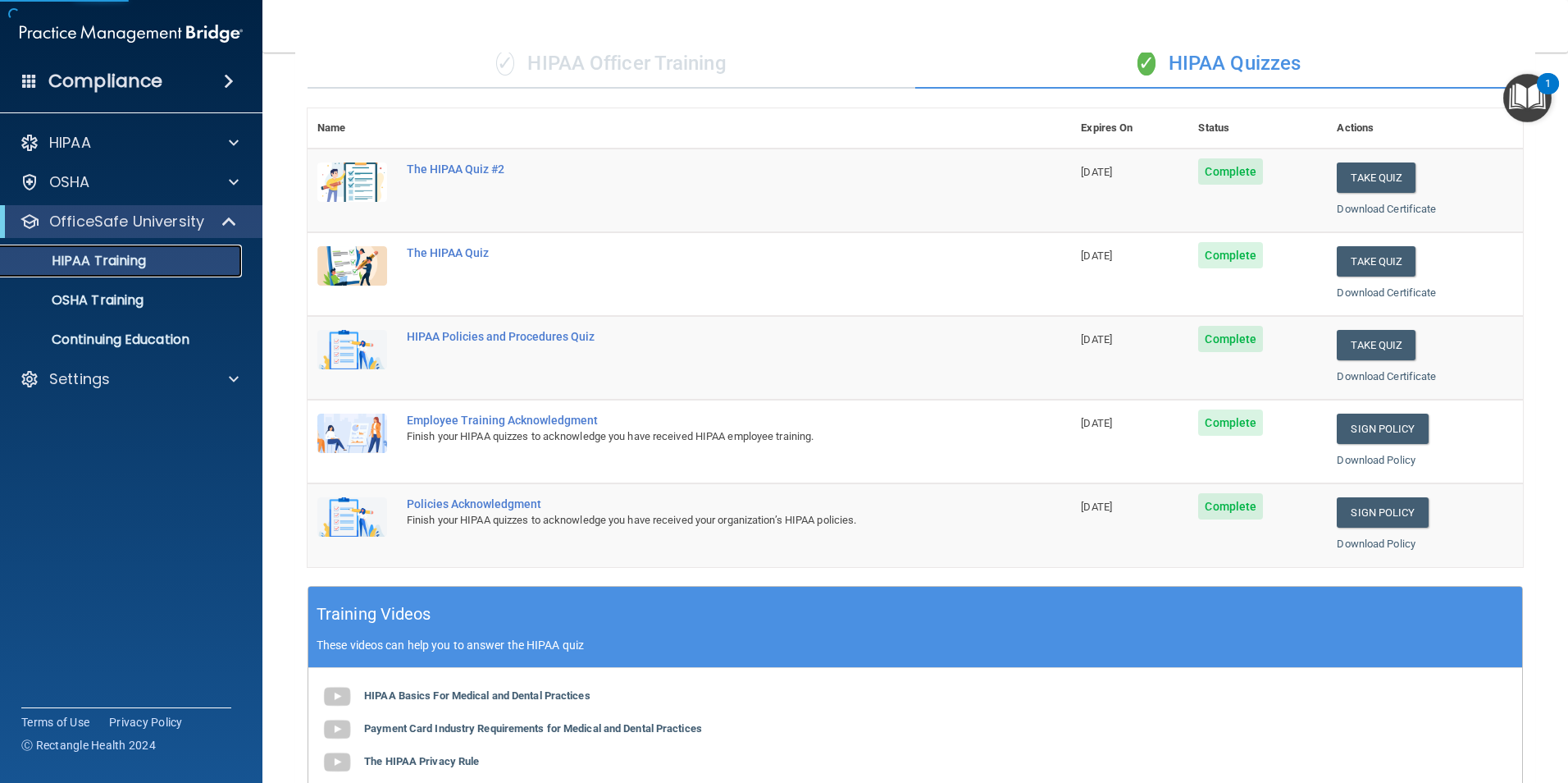
scroll to position [328, 0]
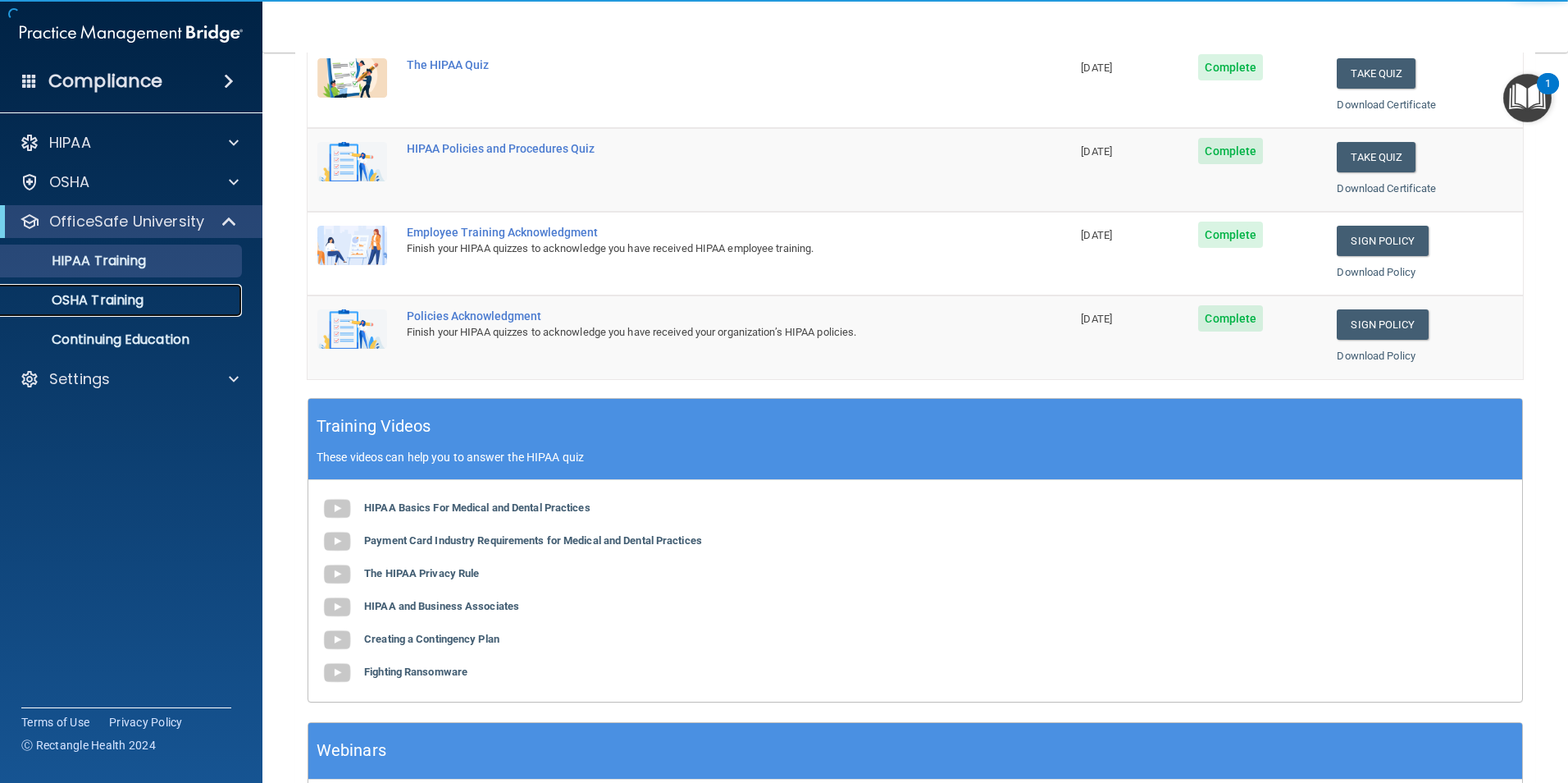
click at [111, 307] on p "OSHA Training" at bounding box center [76, 300] width 133 height 16
